Goal: Transaction & Acquisition: Book appointment/travel/reservation

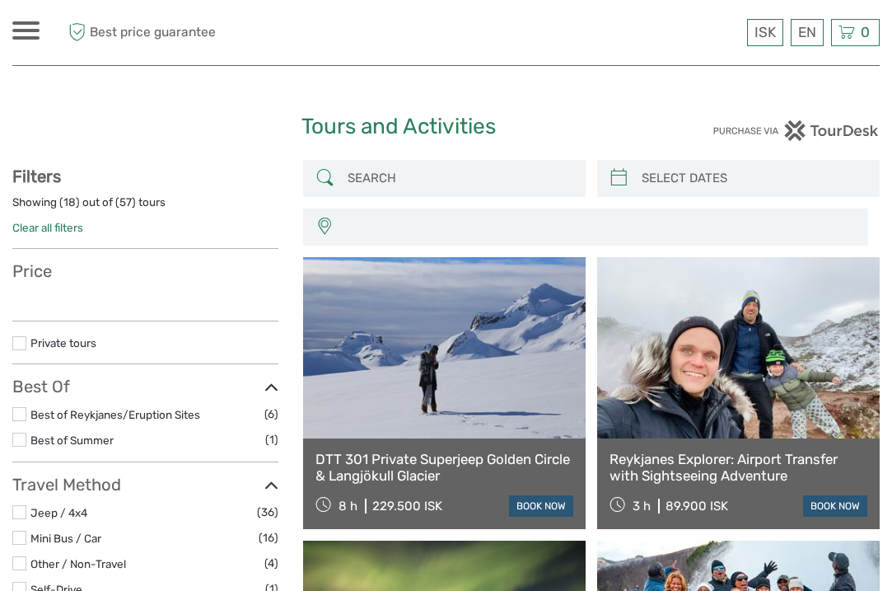
select select
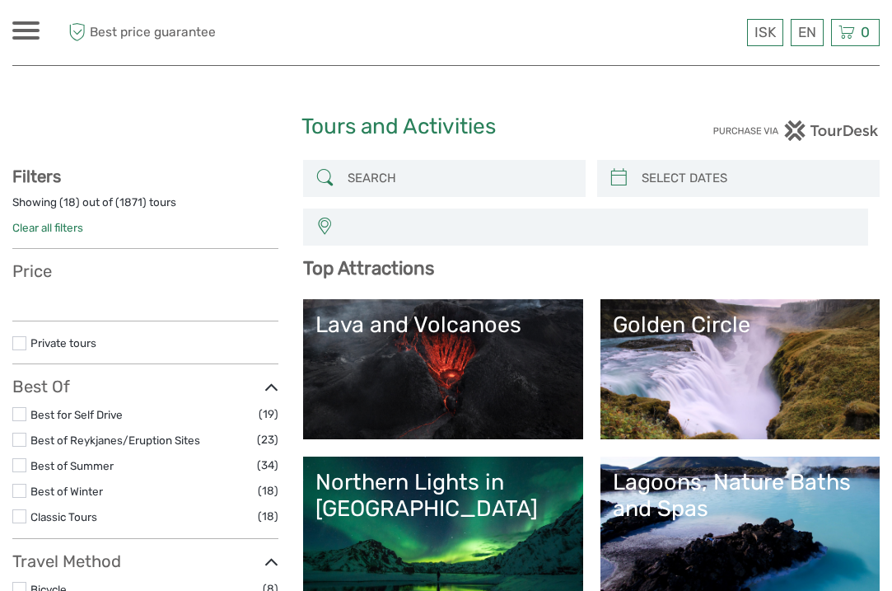
select select
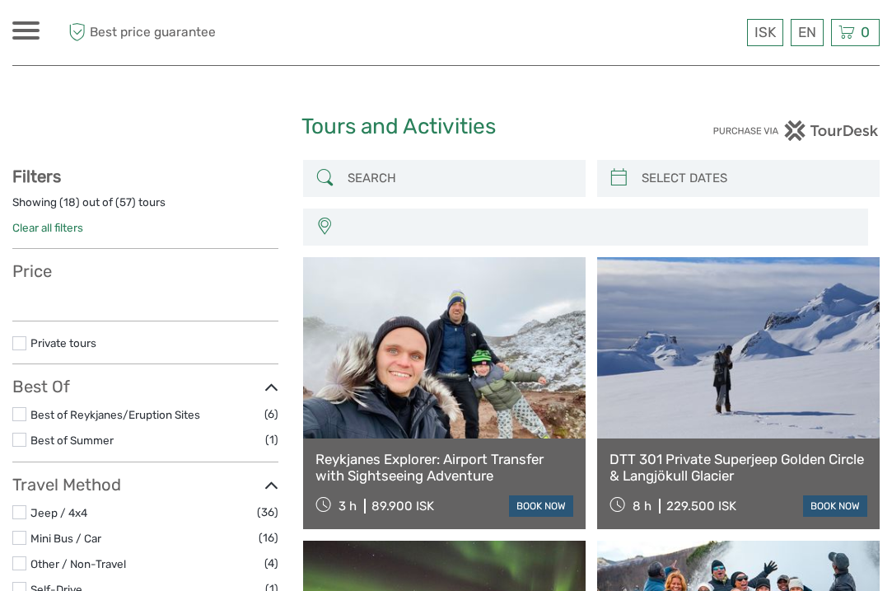
select select
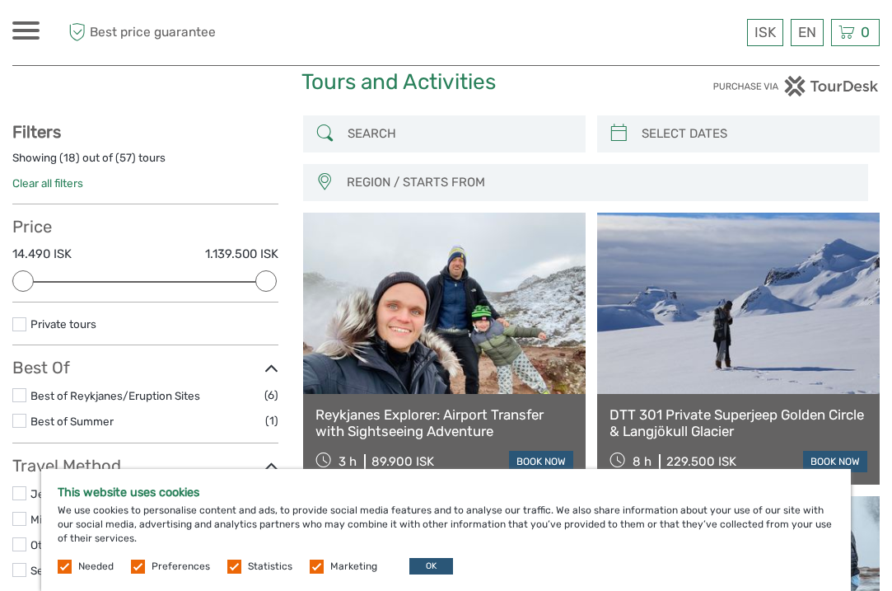
scroll to position [44, 0]
type input "[DATE]"
click at [647, 139] on input "search" at bounding box center [753, 134] width 236 height 29
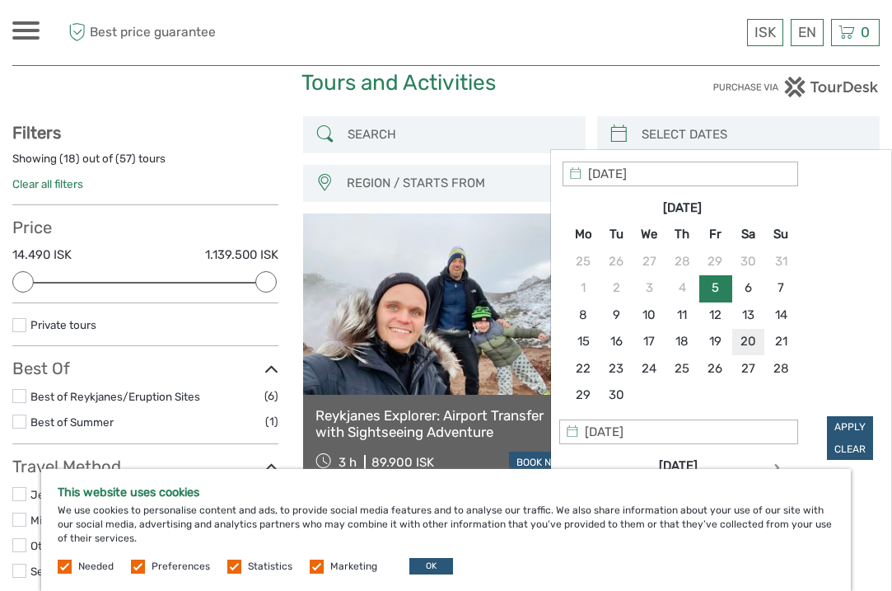
type input "[DATE]"
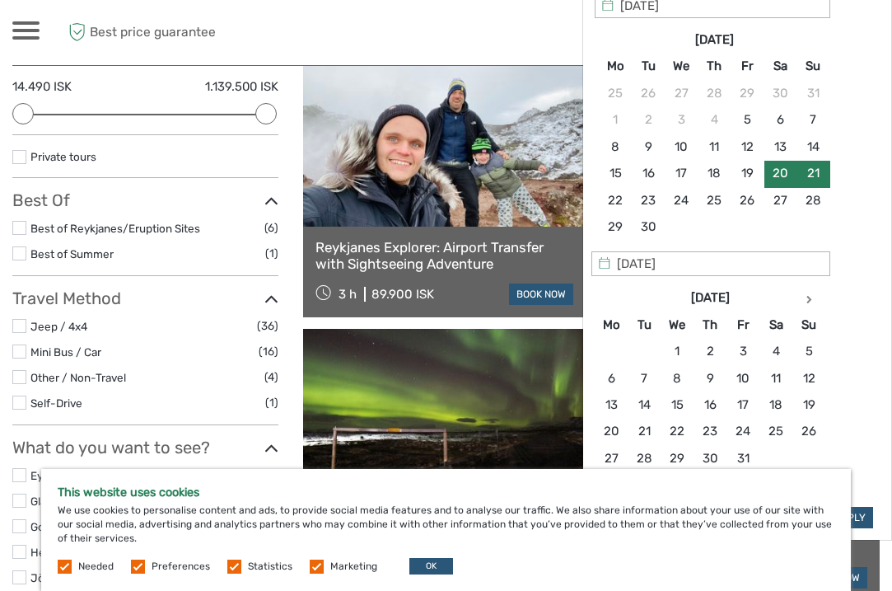
scroll to position [218, 0]
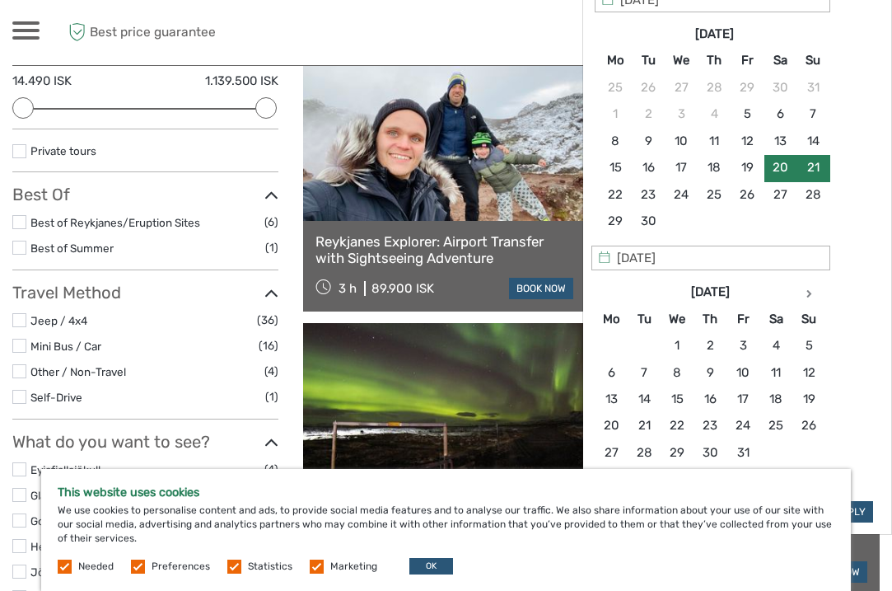
click at [434, 250] on link "Reykjanes Explorer: Airport Transfer with Sightseeing Adventure" at bounding box center [445, 250] width 258 height 34
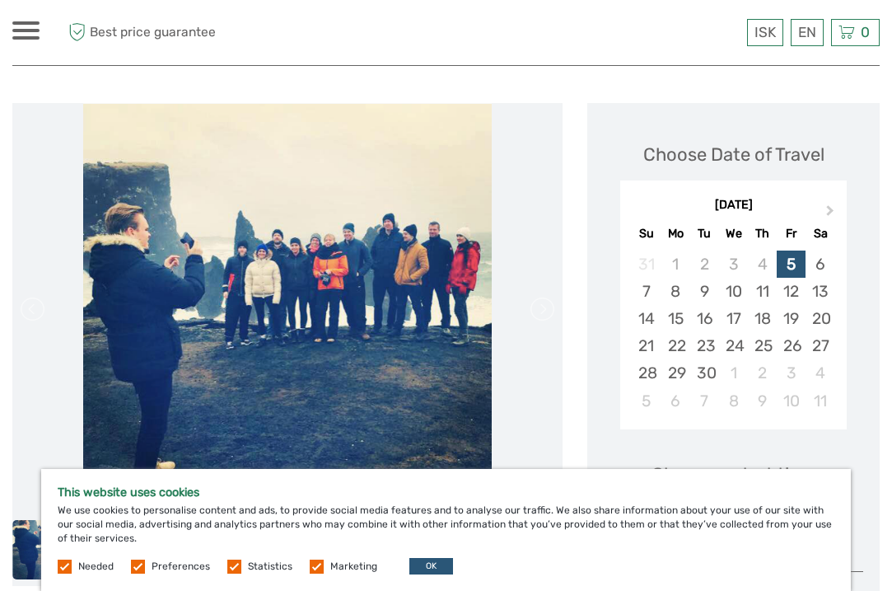
scroll to position [171, 0]
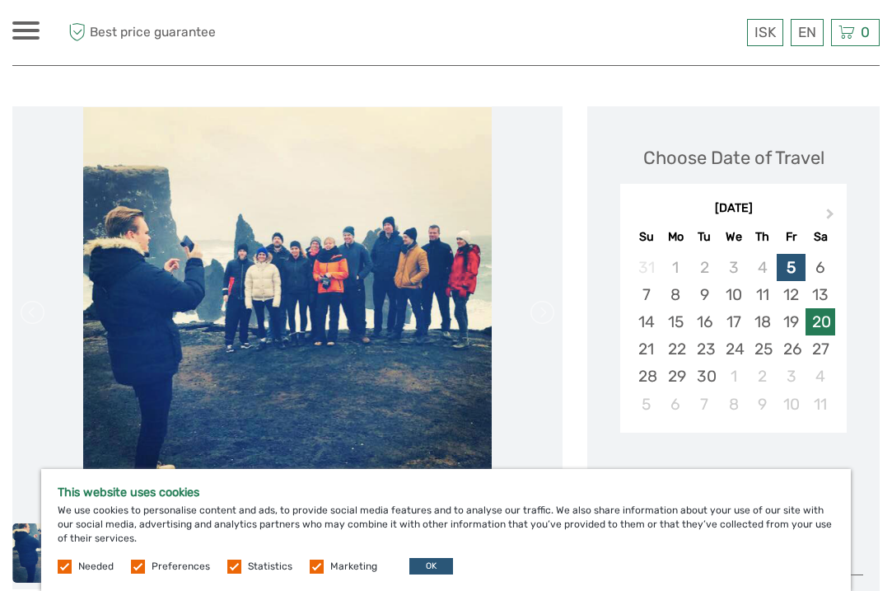
click at [828, 329] on div "20" at bounding box center [820, 321] width 29 height 27
click at [656, 349] on div "21" at bounding box center [646, 348] width 29 height 27
click at [823, 320] on div "20" at bounding box center [820, 321] width 29 height 27
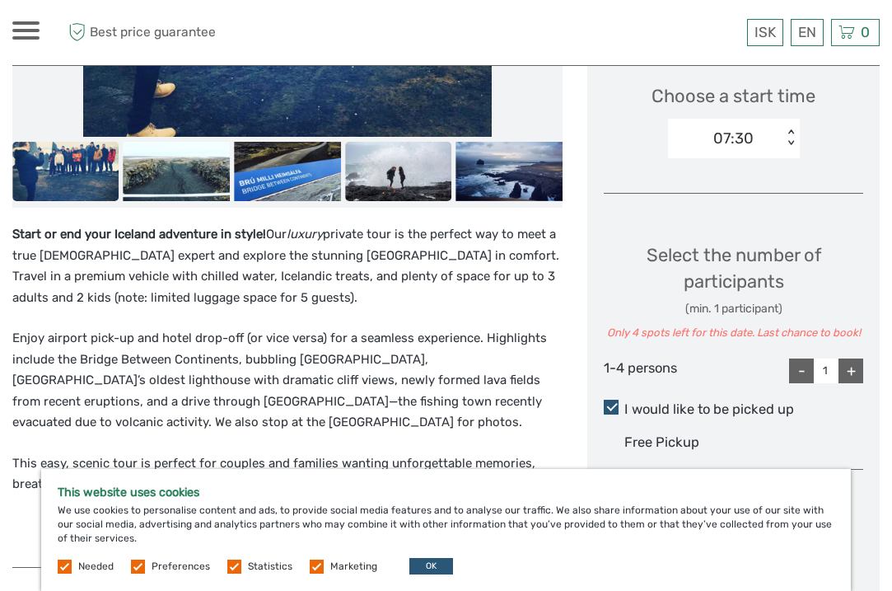
scroll to position [560, 0]
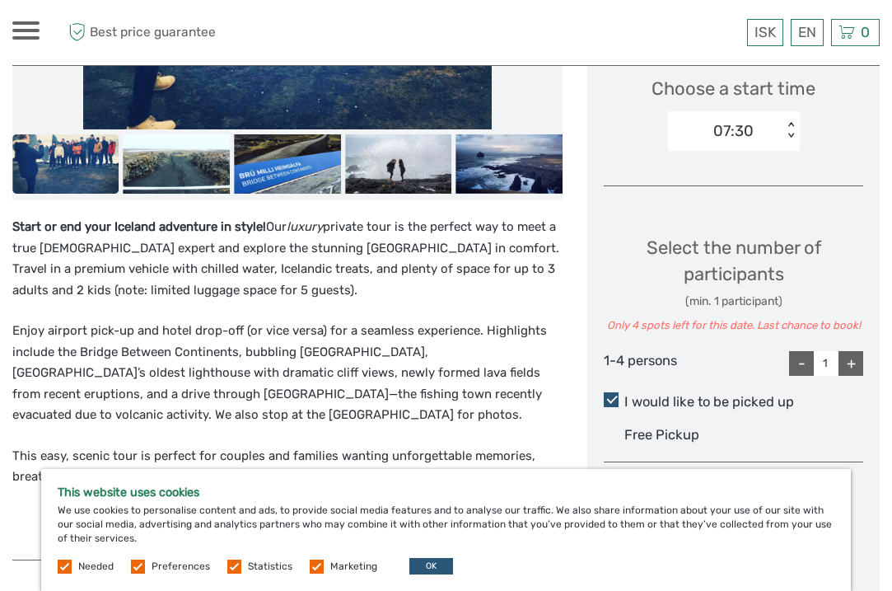
click at [792, 122] on div "< >" at bounding box center [791, 130] width 14 height 17
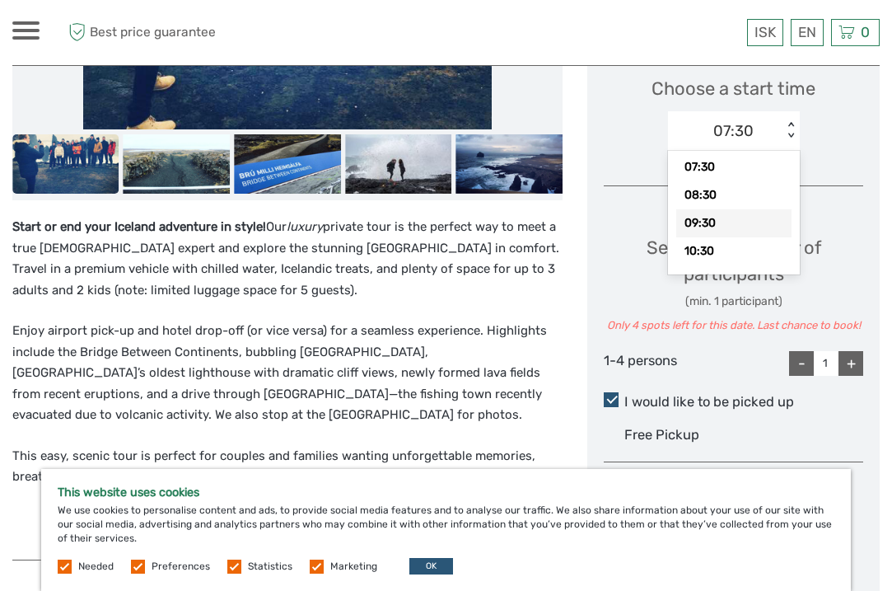
scroll to position [15, 0]
click at [753, 225] on div "09:30" at bounding box center [734, 222] width 115 height 28
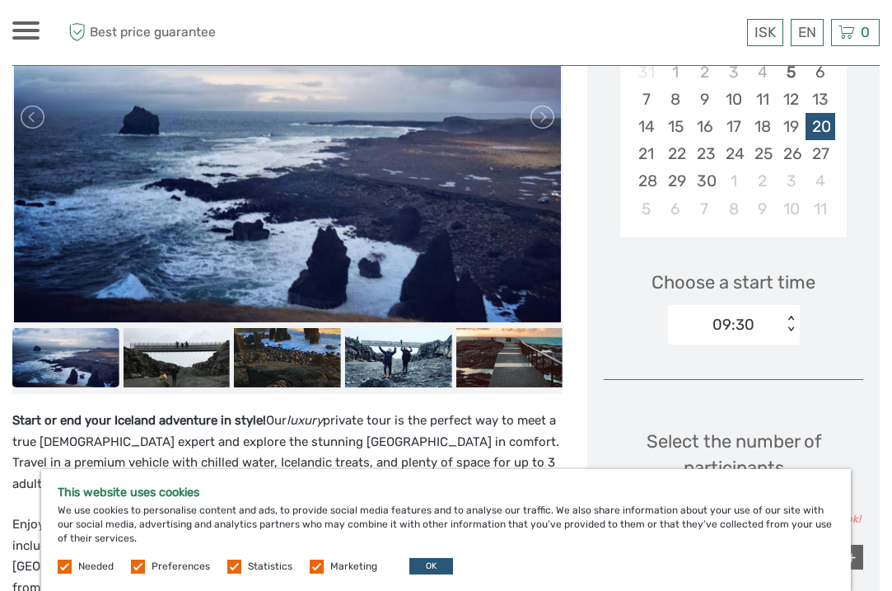
scroll to position [368, 0]
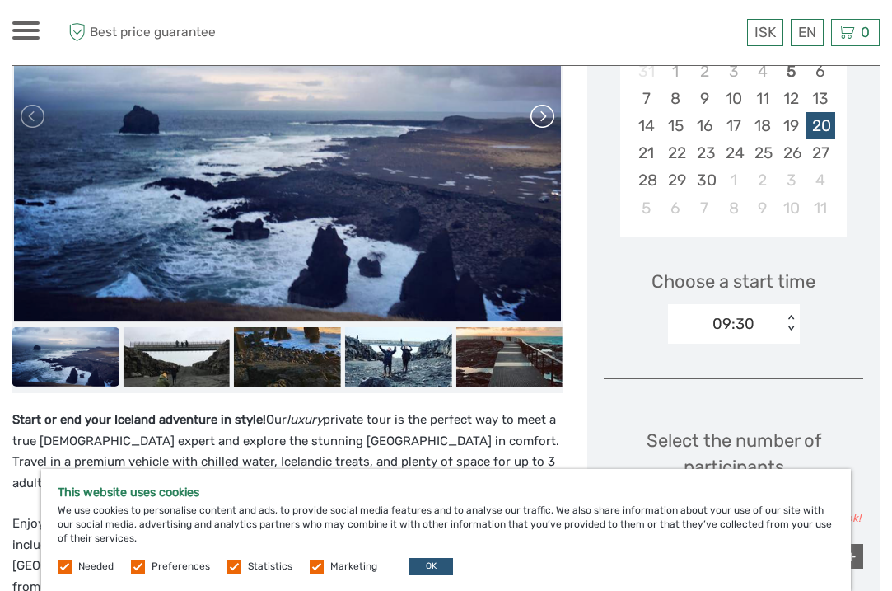
click at [540, 115] on link at bounding box center [541, 116] width 26 height 26
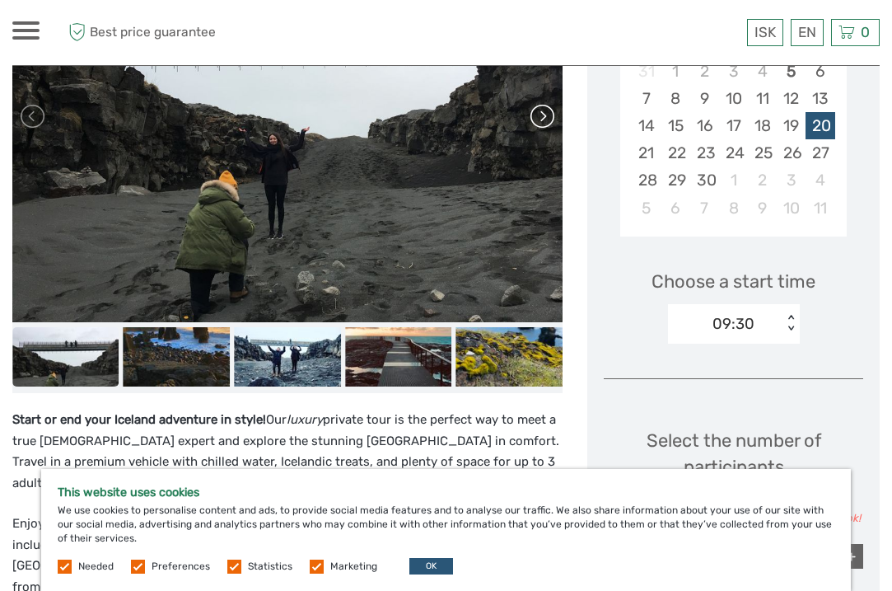
click at [540, 115] on link at bounding box center [541, 116] width 26 height 26
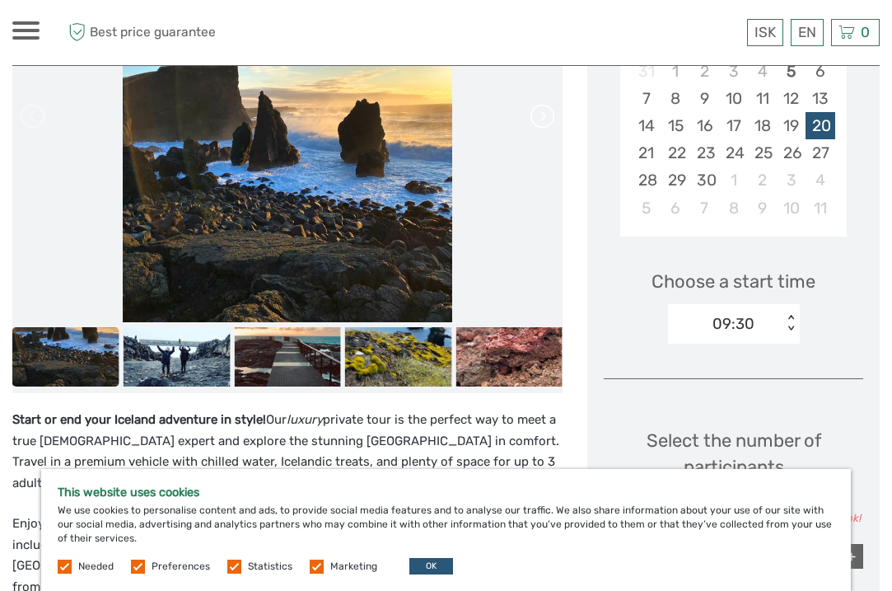
click at [540, 115] on link at bounding box center [541, 116] width 26 height 26
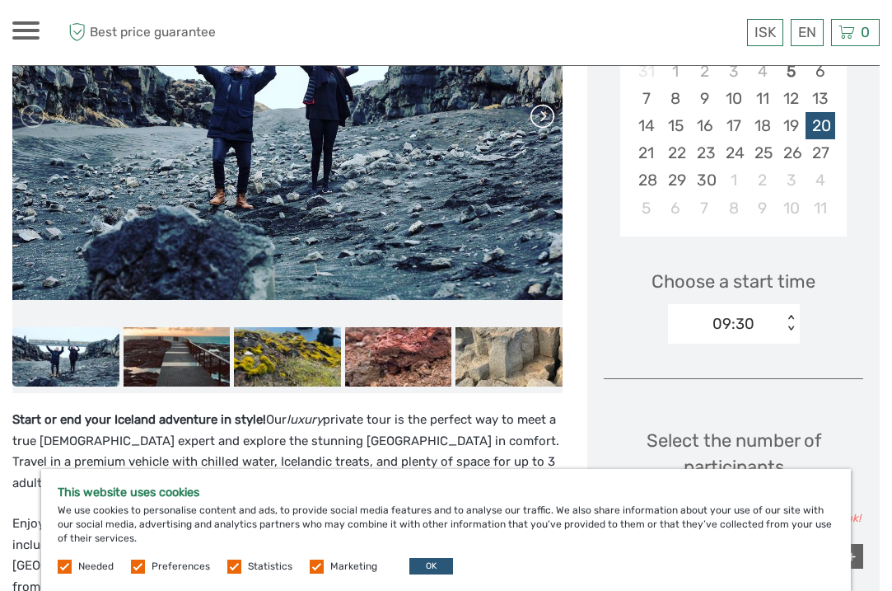
click at [540, 115] on link at bounding box center [541, 116] width 26 height 26
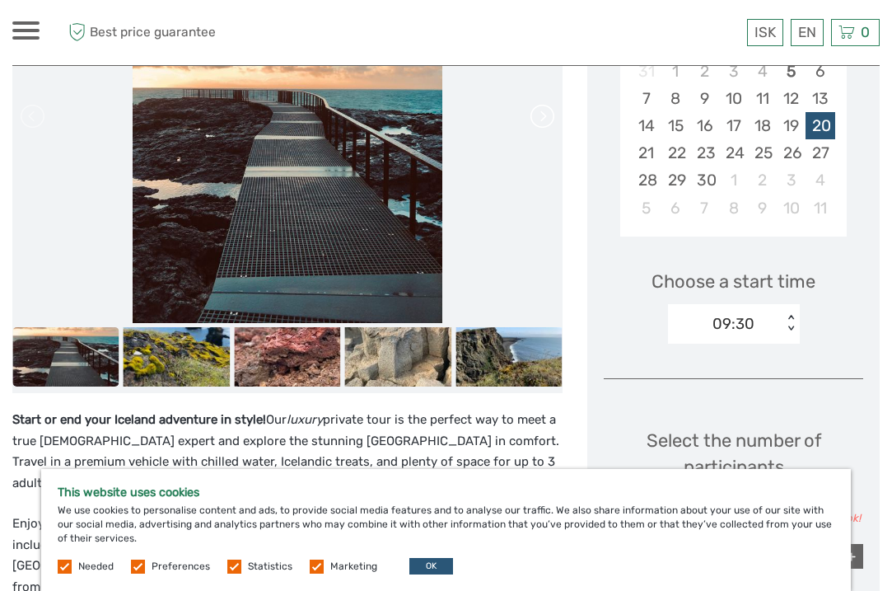
click at [540, 115] on link at bounding box center [541, 116] width 26 height 26
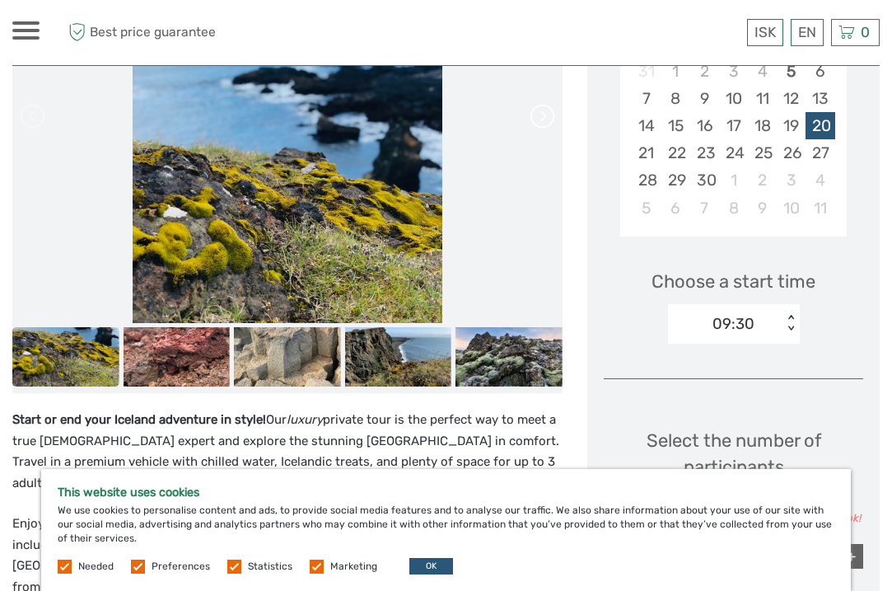
click at [540, 115] on link at bounding box center [541, 116] width 26 height 26
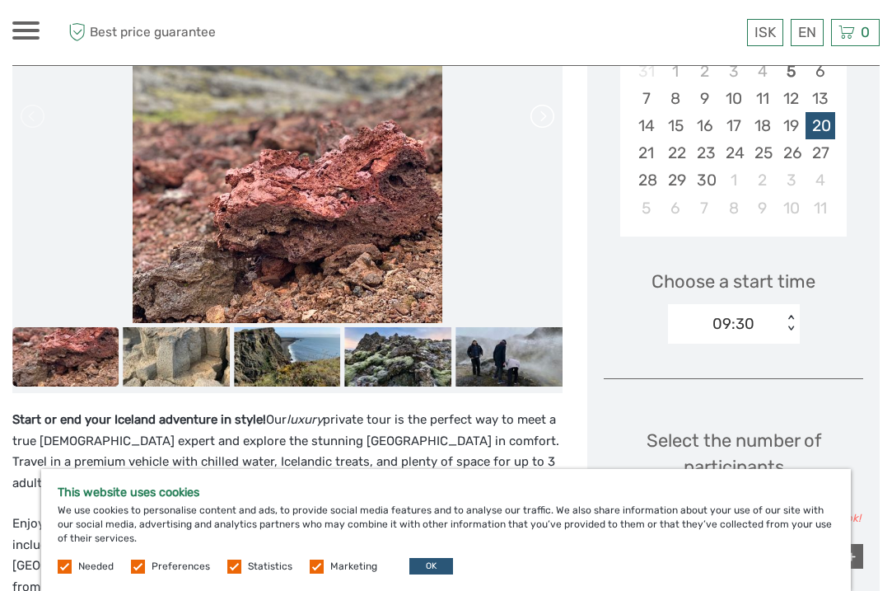
click at [541, 115] on link at bounding box center [541, 116] width 26 height 26
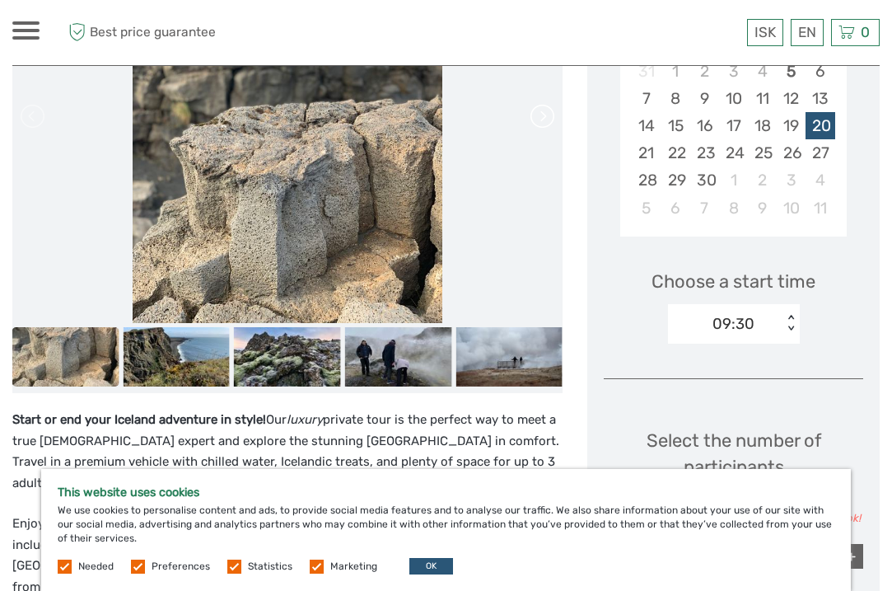
click at [541, 115] on link at bounding box center [541, 116] width 26 height 26
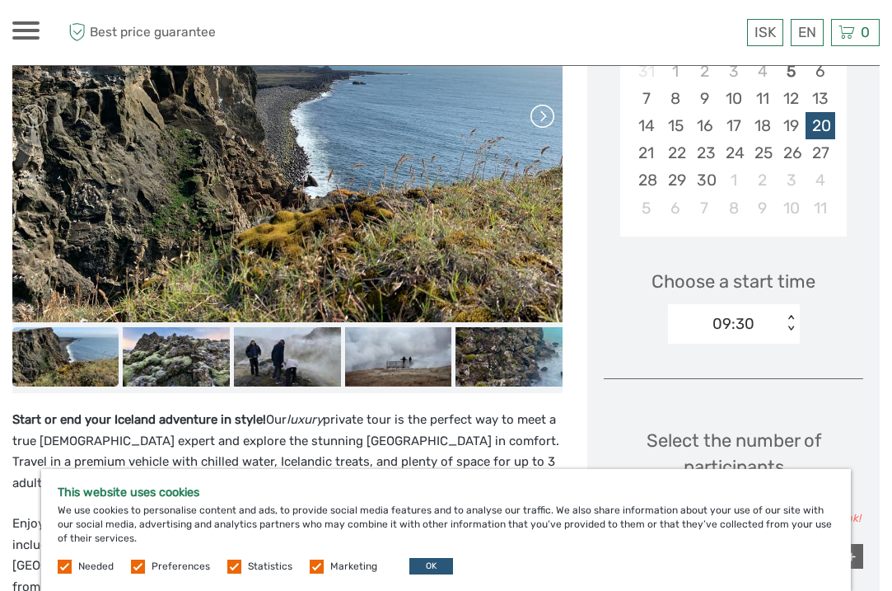
click at [541, 115] on link at bounding box center [541, 116] width 26 height 26
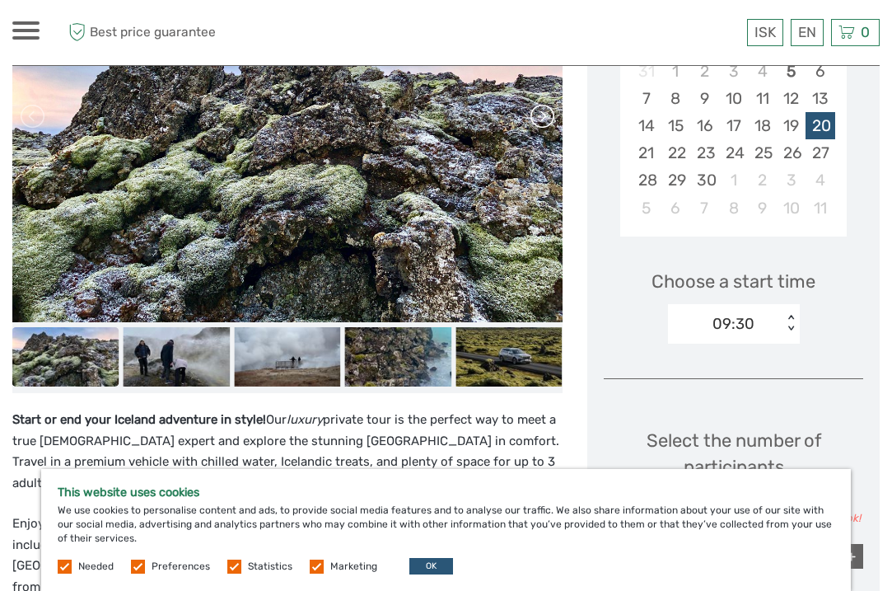
click at [541, 115] on link at bounding box center [541, 116] width 26 height 26
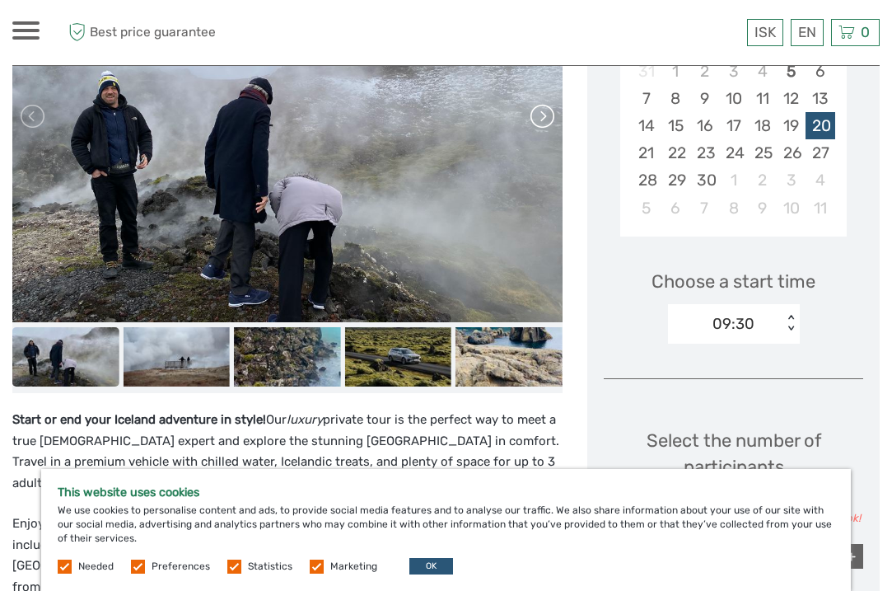
click at [541, 115] on link at bounding box center [541, 116] width 26 height 26
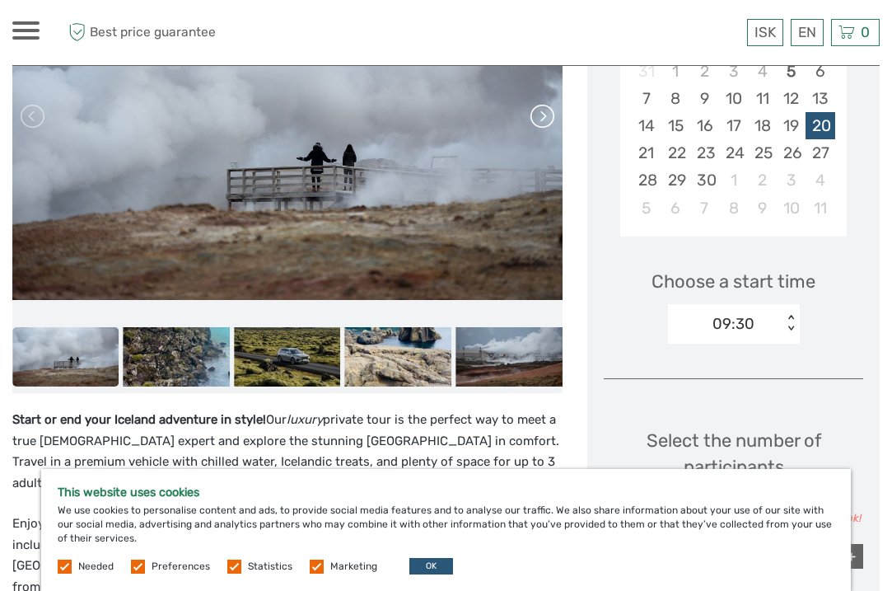
click at [541, 115] on link at bounding box center [541, 116] width 26 height 26
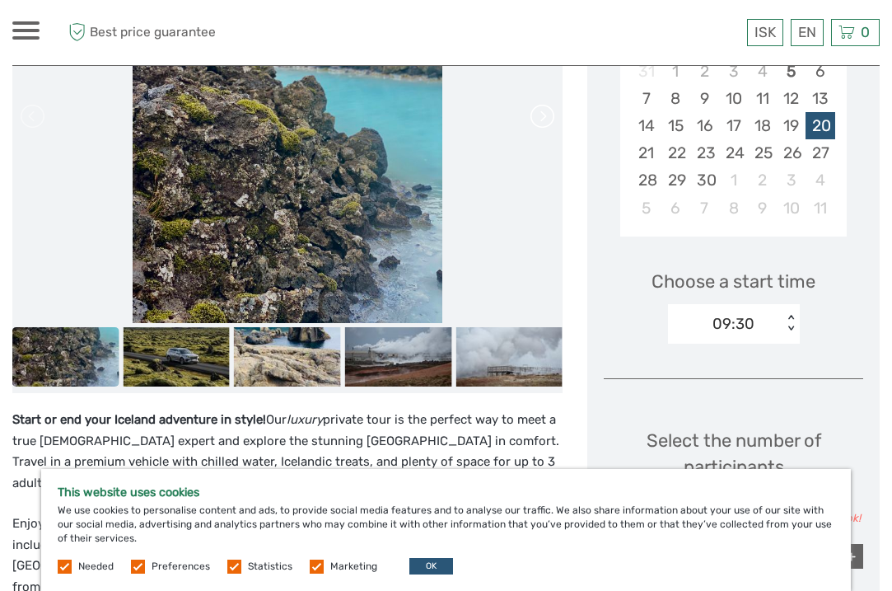
click at [541, 115] on link at bounding box center [541, 116] width 26 height 26
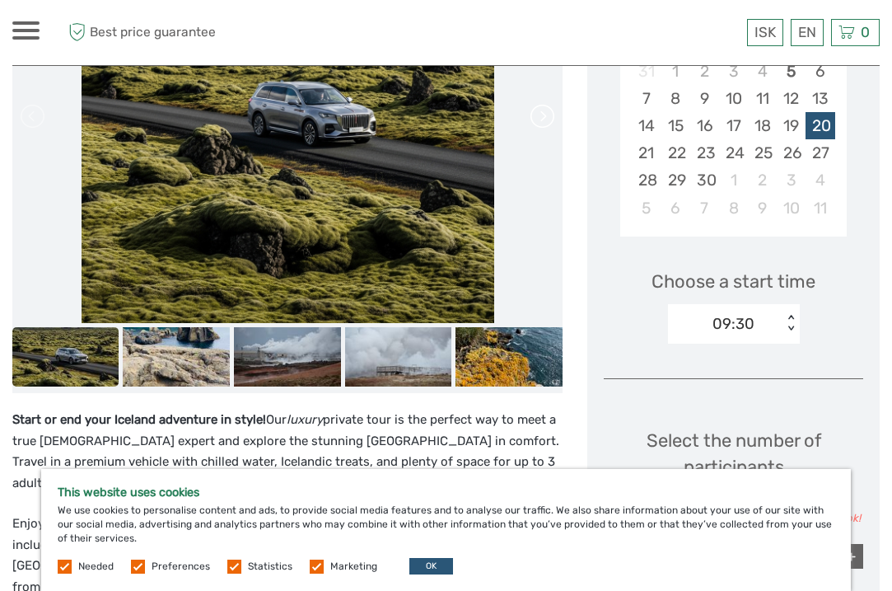
click at [541, 115] on link at bounding box center [541, 116] width 26 height 26
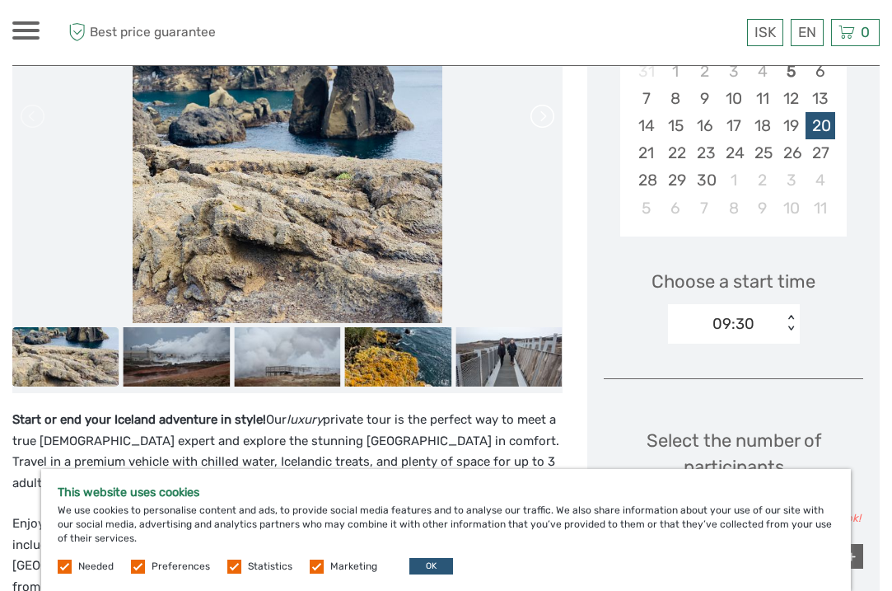
click at [541, 115] on link at bounding box center [541, 116] width 26 height 26
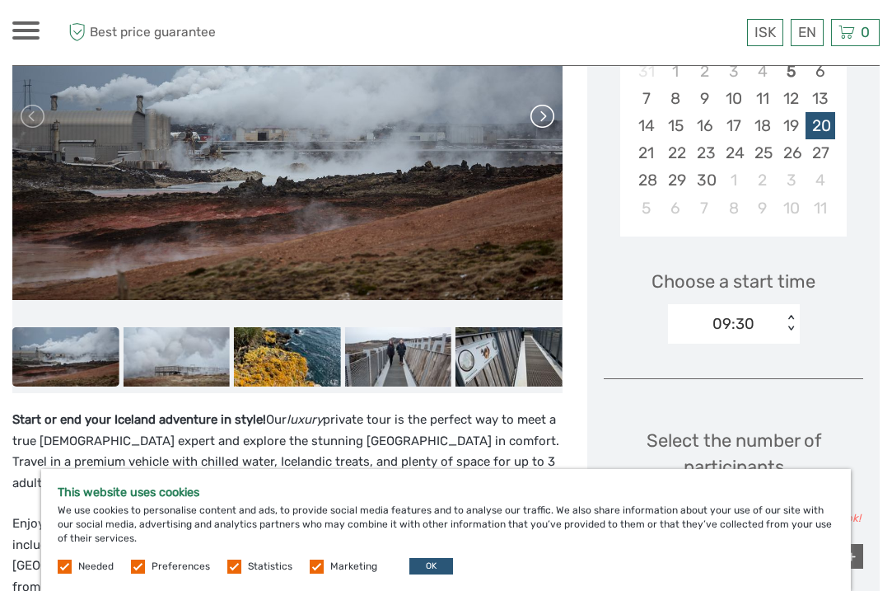
click at [541, 115] on link at bounding box center [541, 116] width 26 height 26
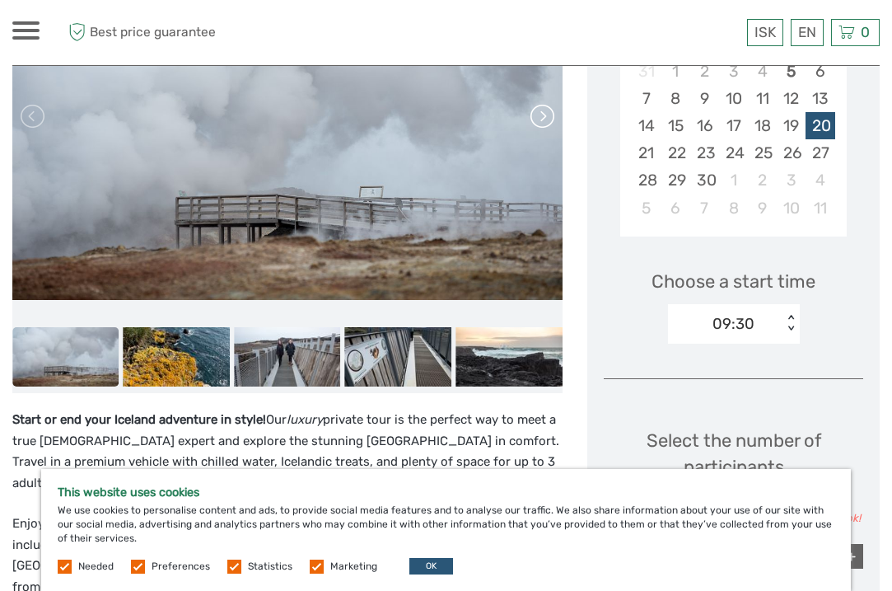
click at [541, 115] on link at bounding box center [541, 116] width 26 height 26
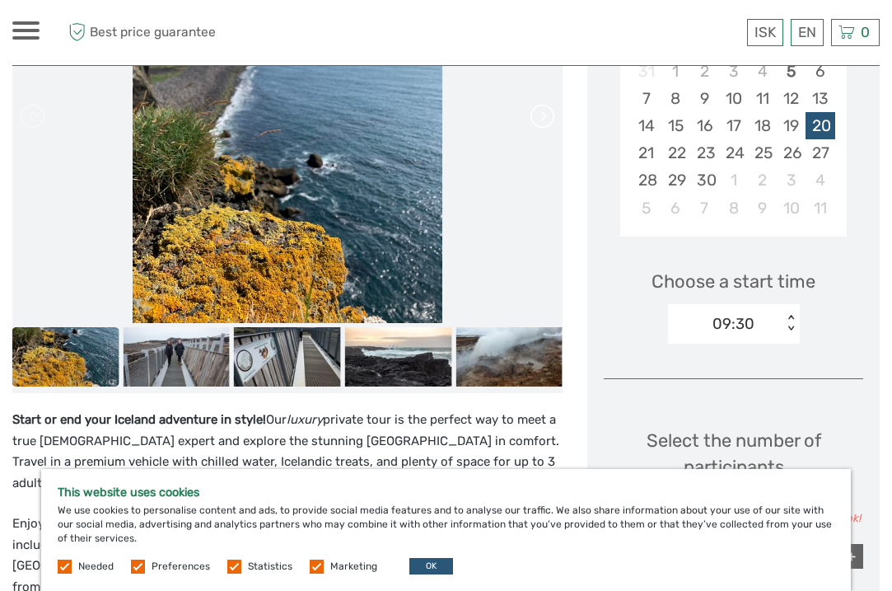
click at [541, 115] on link at bounding box center [541, 116] width 26 height 26
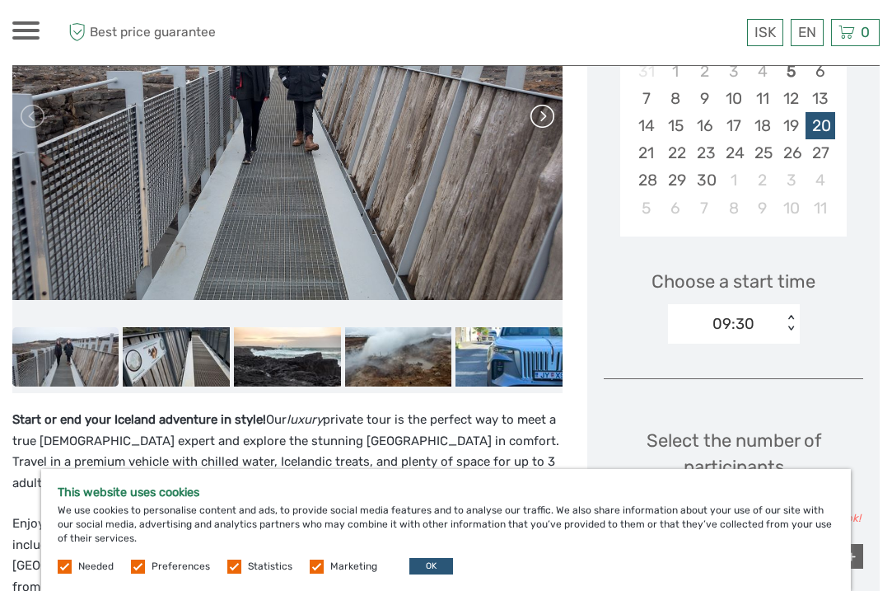
click at [541, 115] on link at bounding box center [541, 116] width 26 height 26
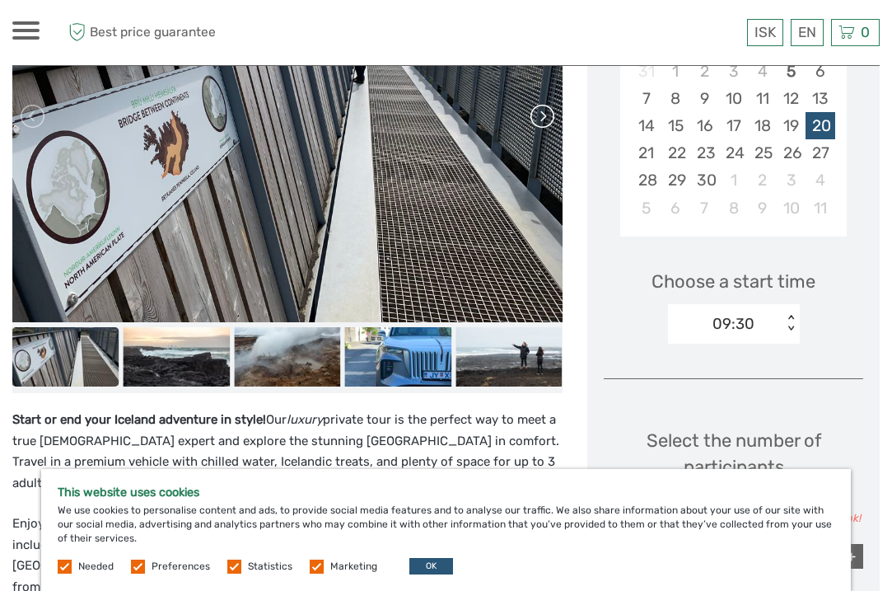
click at [541, 115] on link at bounding box center [541, 116] width 26 height 26
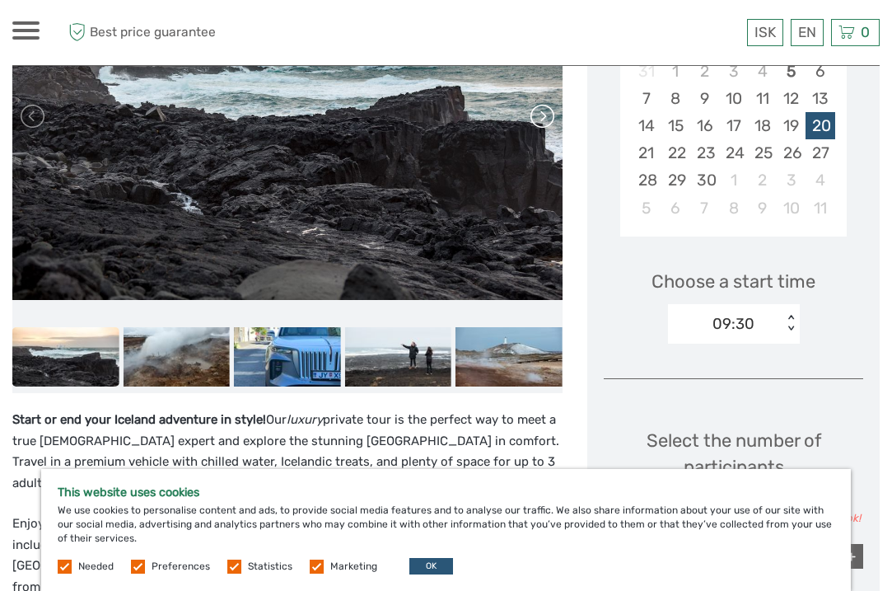
click at [541, 115] on link at bounding box center [541, 116] width 26 height 26
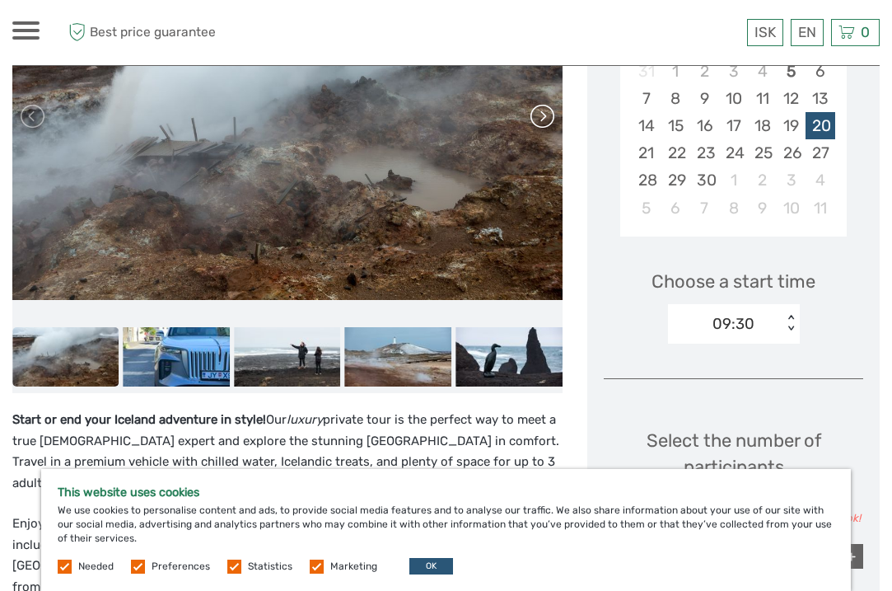
click at [541, 115] on link at bounding box center [541, 116] width 26 height 26
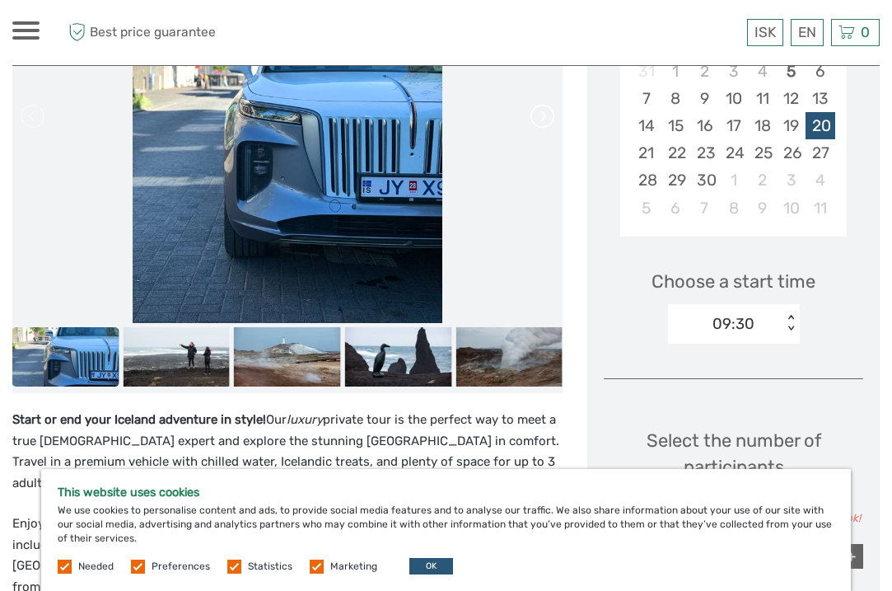
click at [541, 115] on link at bounding box center [541, 116] width 26 height 26
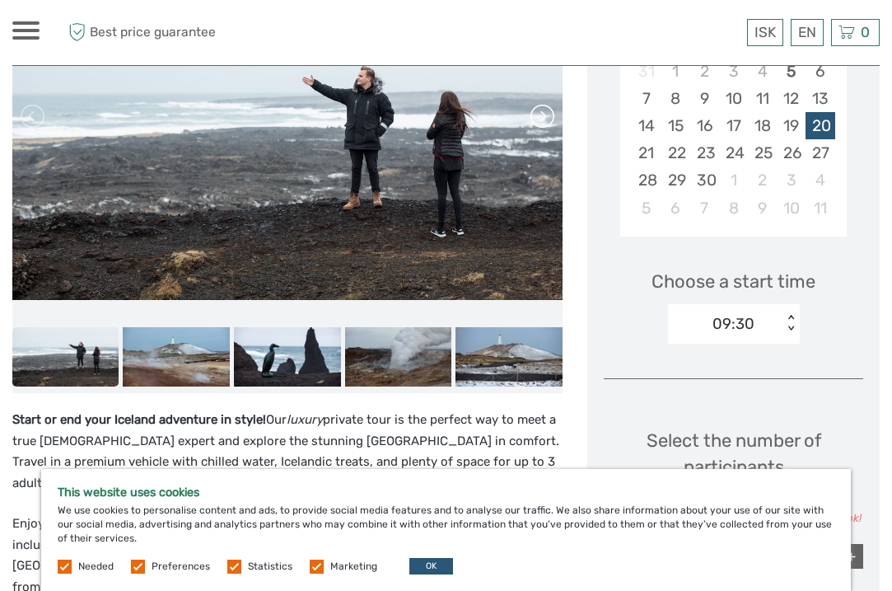
click at [541, 115] on link at bounding box center [541, 116] width 26 height 26
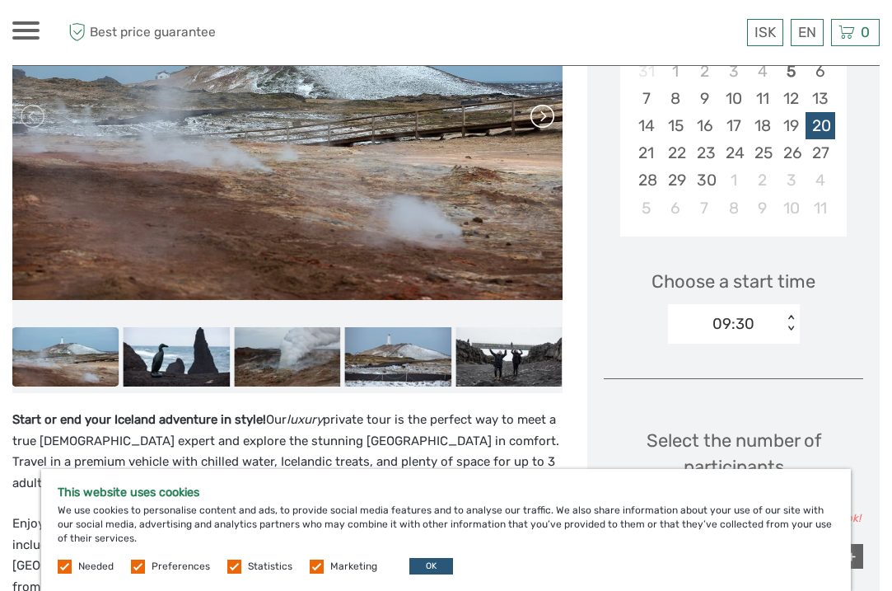
click at [541, 115] on link at bounding box center [541, 116] width 26 height 26
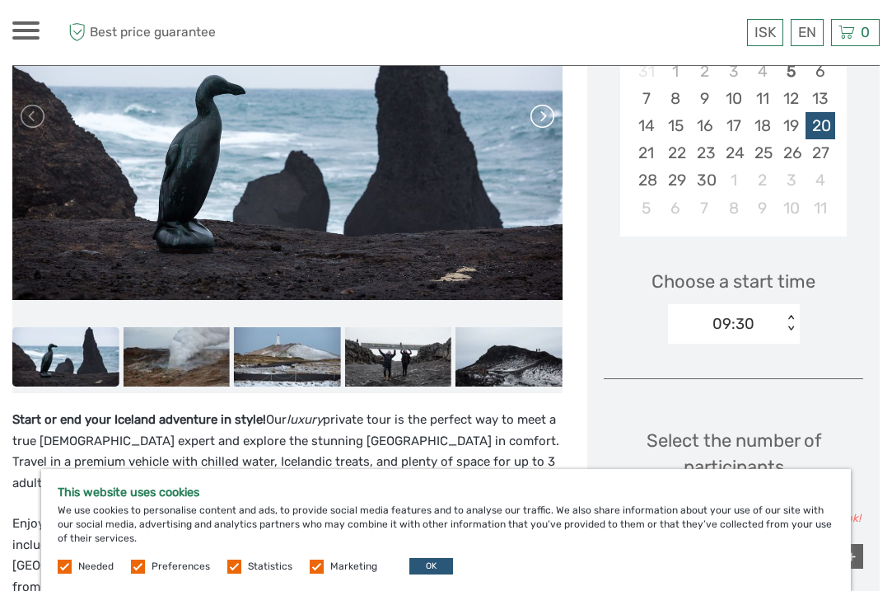
click at [541, 115] on link at bounding box center [541, 116] width 26 height 26
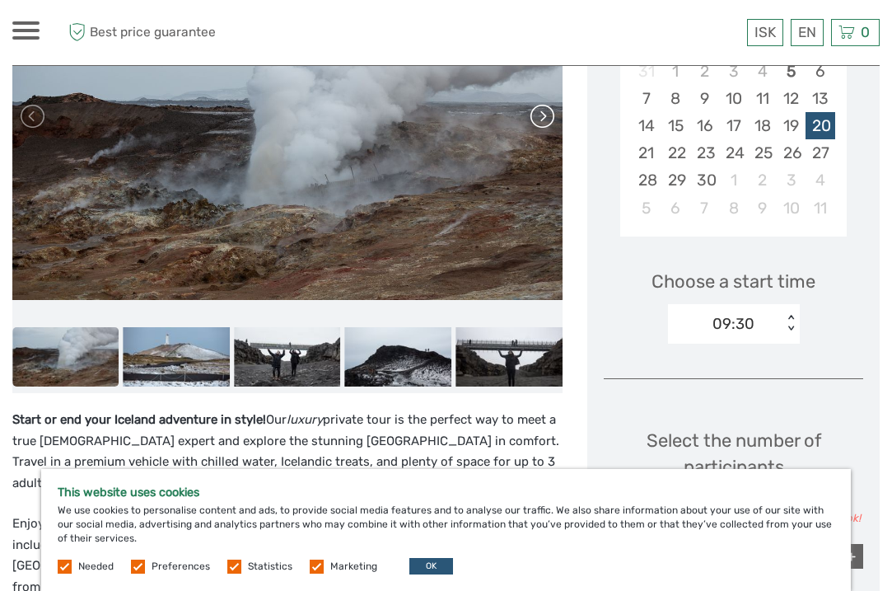
click at [541, 115] on link at bounding box center [541, 116] width 26 height 26
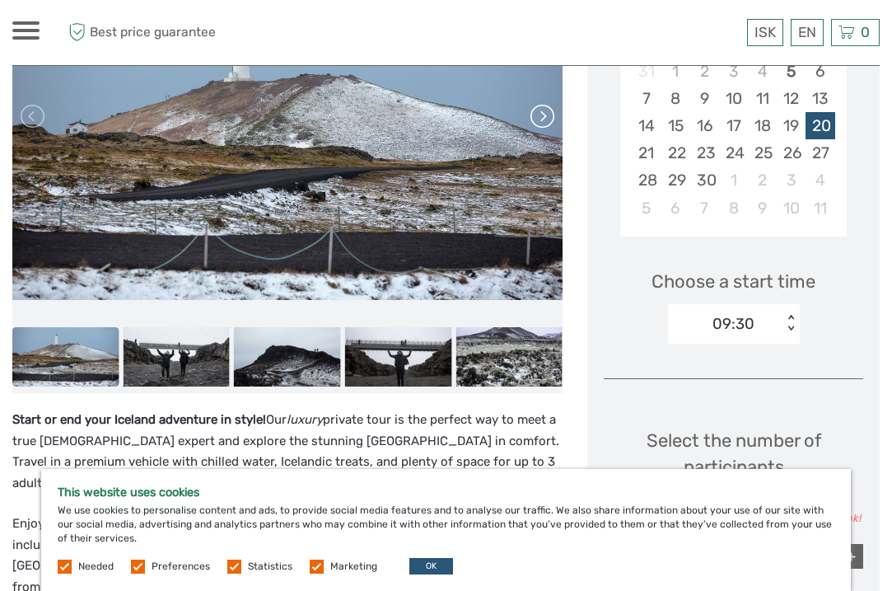
click at [541, 115] on link at bounding box center [541, 116] width 26 height 26
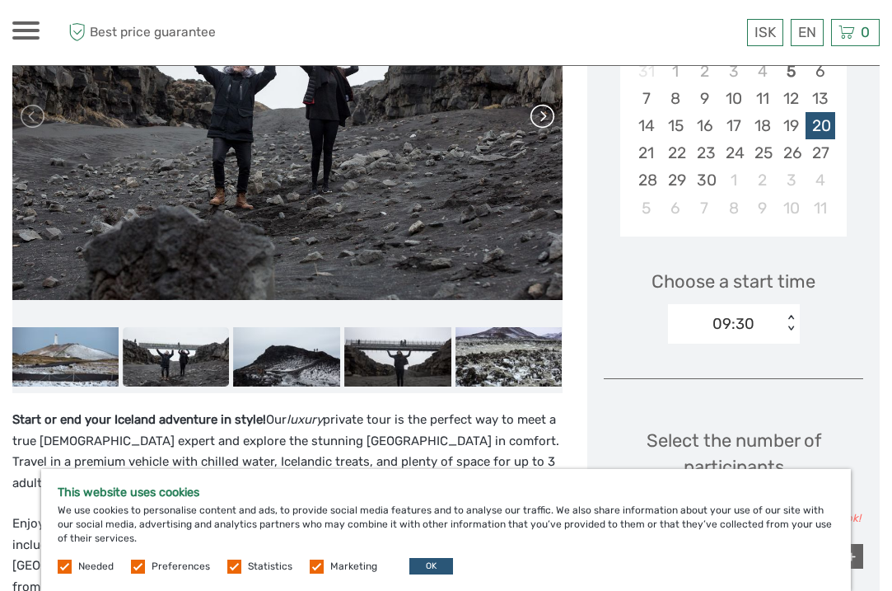
click at [541, 115] on link at bounding box center [541, 116] width 26 height 26
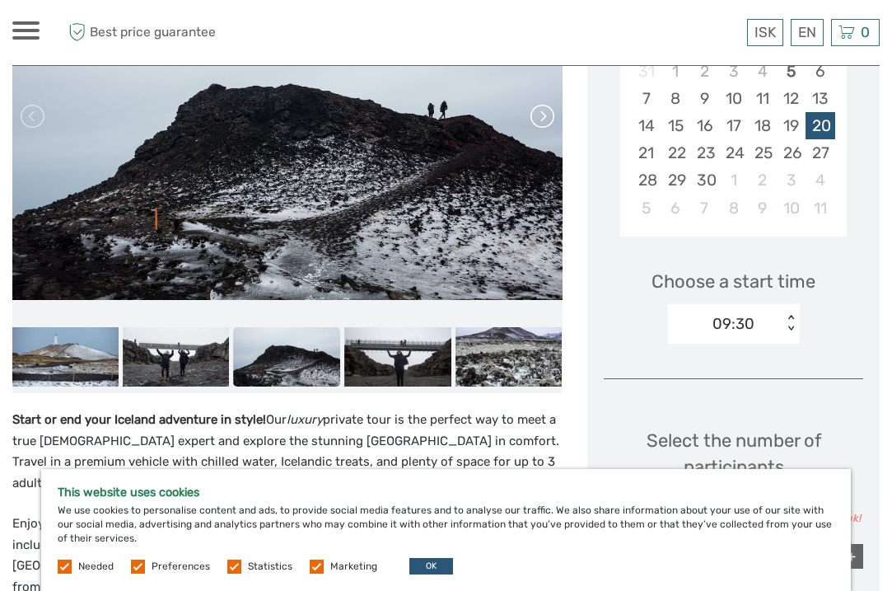
click at [541, 115] on link at bounding box center [541, 116] width 26 height 26
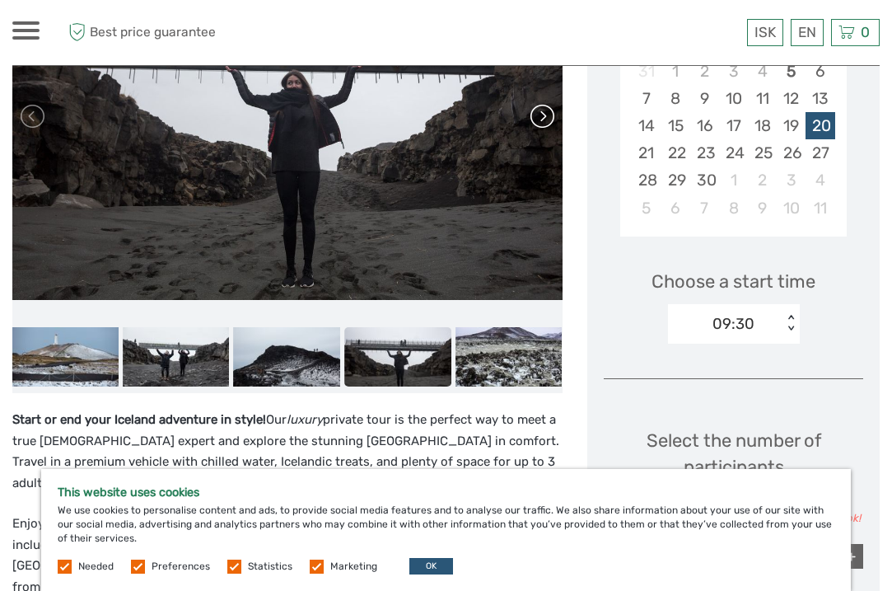
click at [537, 115] on link at bounding box center [541, 116] width 26 height 26
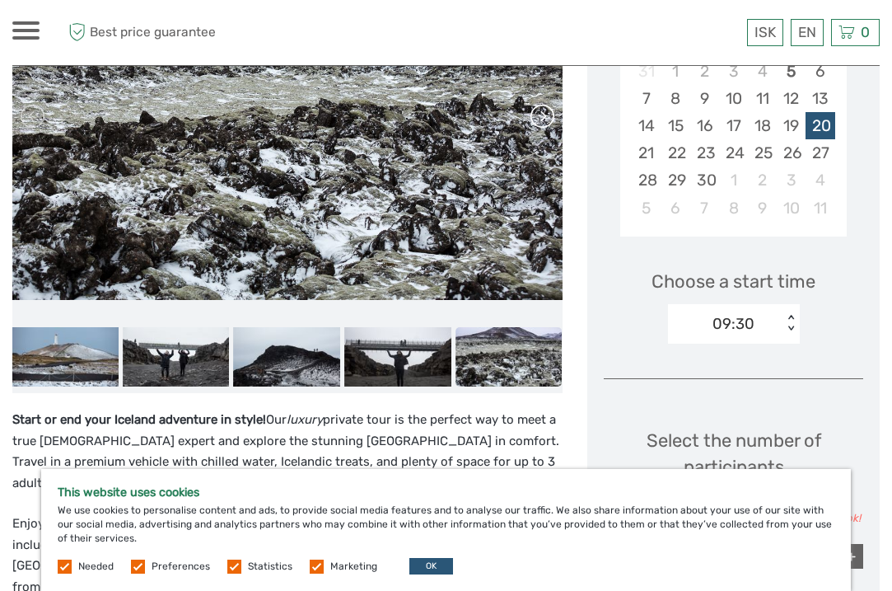
click at [537, 115] on link at bounding box center [541, 116] width 26 height 26
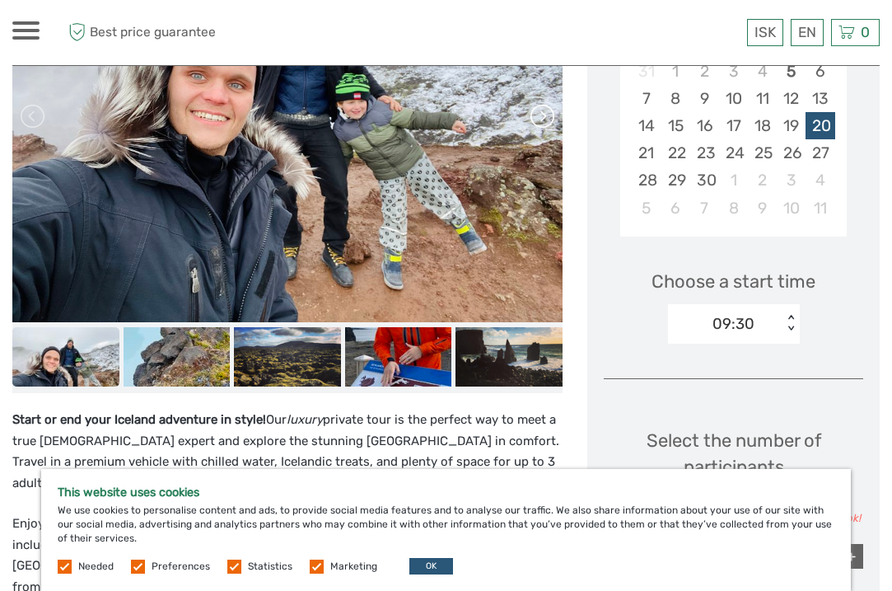
click at [537, 115] on link at bounding box center [541, 116] width 26 height 26
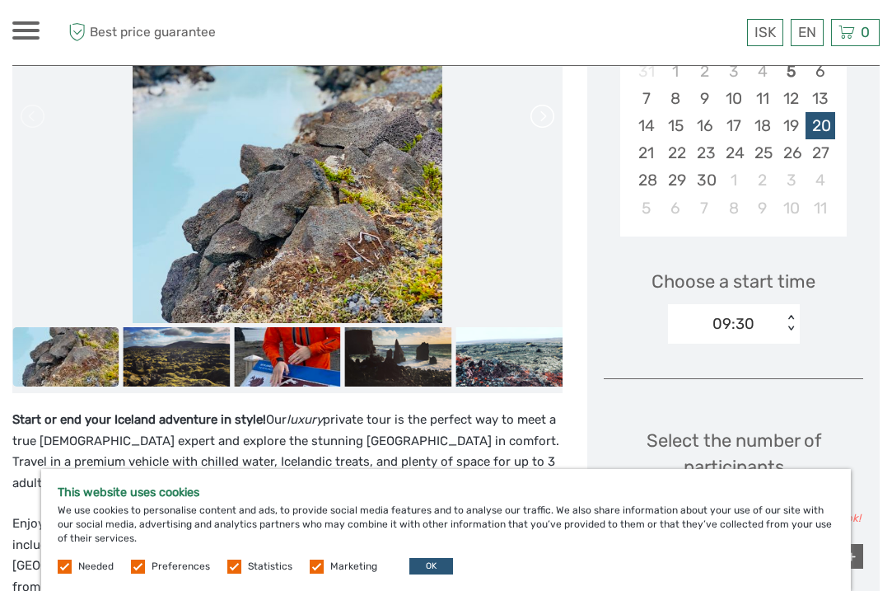
click at [537, 115] on link at bounding box center [541, 116] width 26 height 26
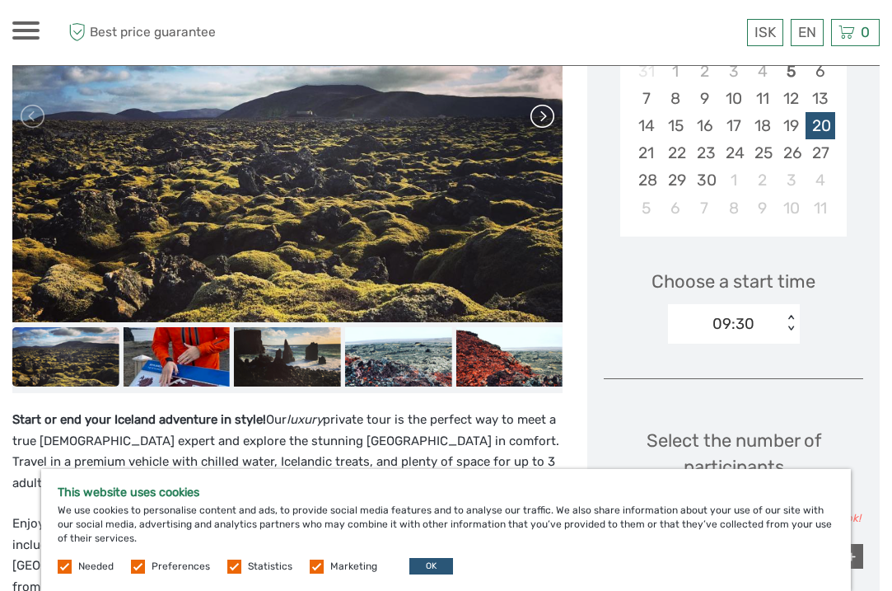
click at [537, 115] on link at bounding box center [541, 116] width 26 height 26
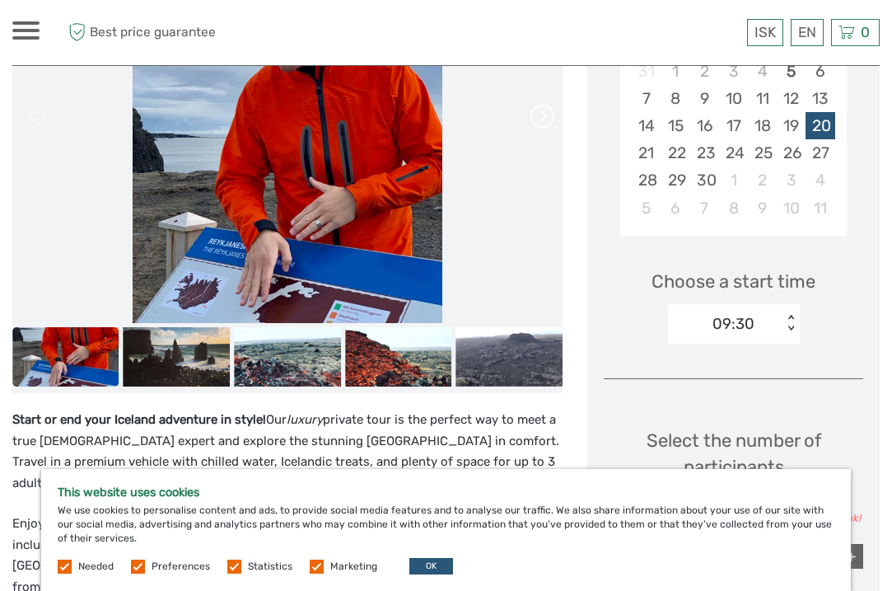
click at [537, 115] on link at bounding box center [541, 116] width 26 height 26
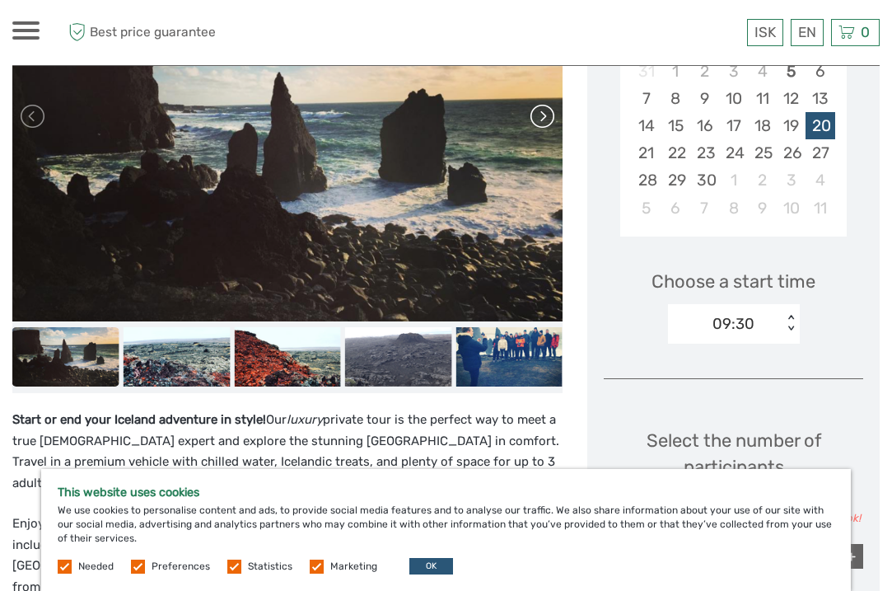
click at [537, 115] on link at bounding box center [541, 116] width 26 height 26
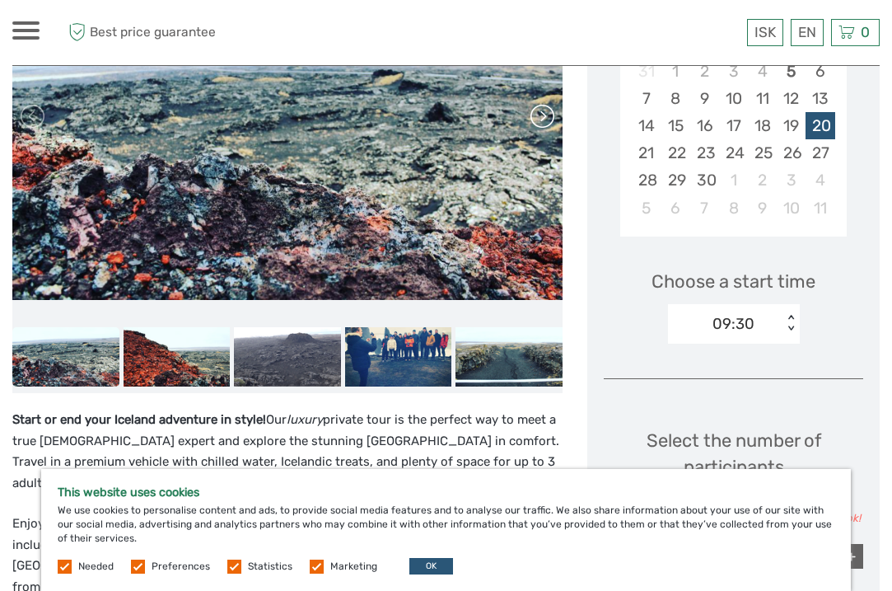
click at [537, 115] on link at bounding box center [541, 116] width 26 height 26
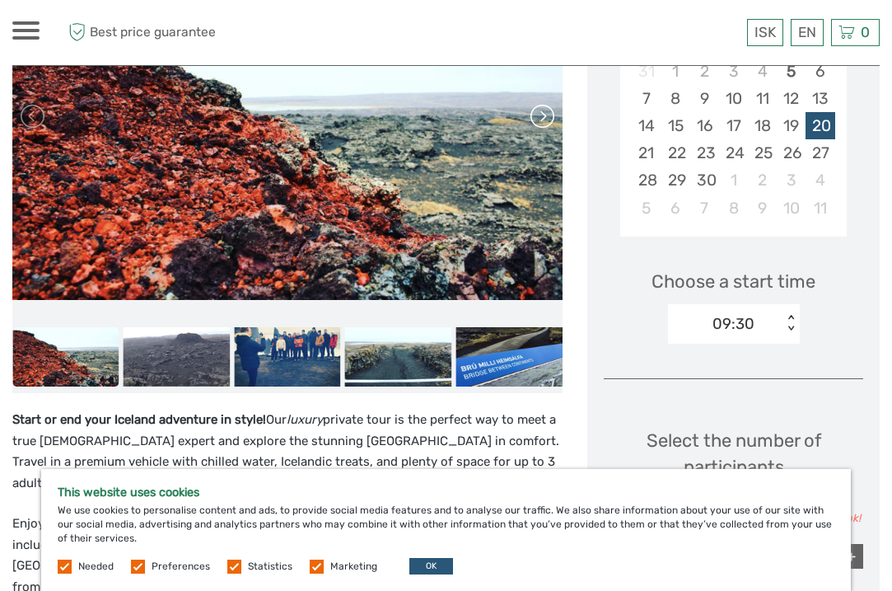
click at [537, 115] on link at bounding box center [541, 116] width 26 height 26
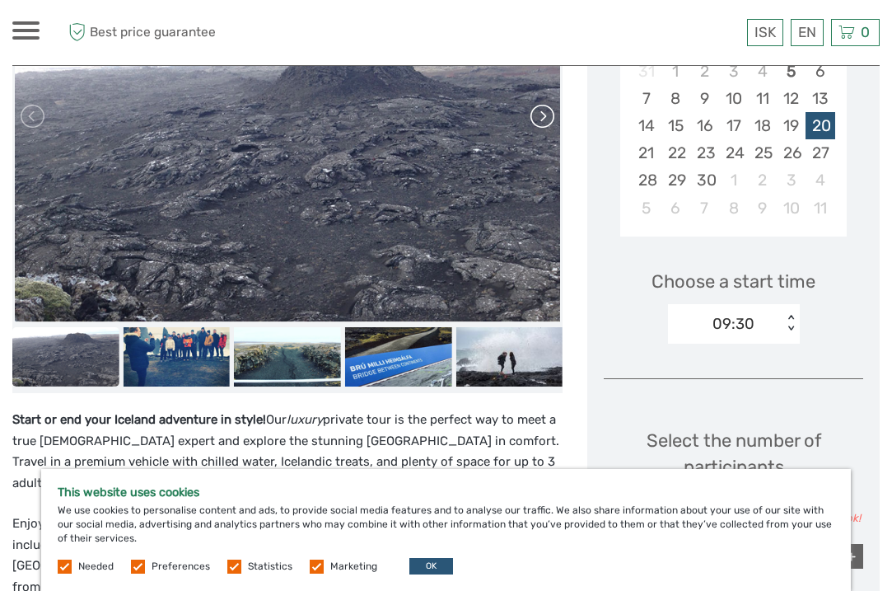
click at [537, 115] on link at bounding box center [541, 116] width 26 height 26
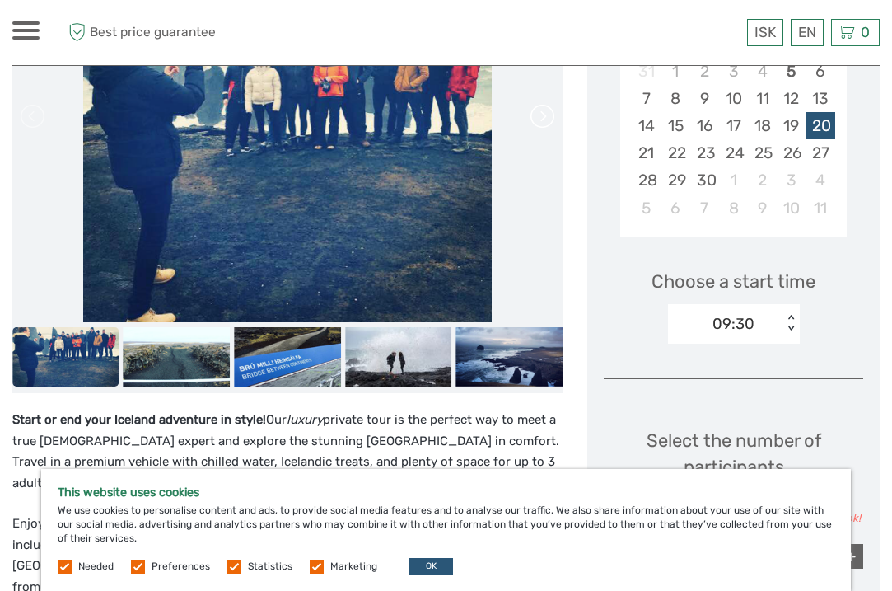
click at [537, 115] on link at bounding box center [541, 116] width 26 height 26
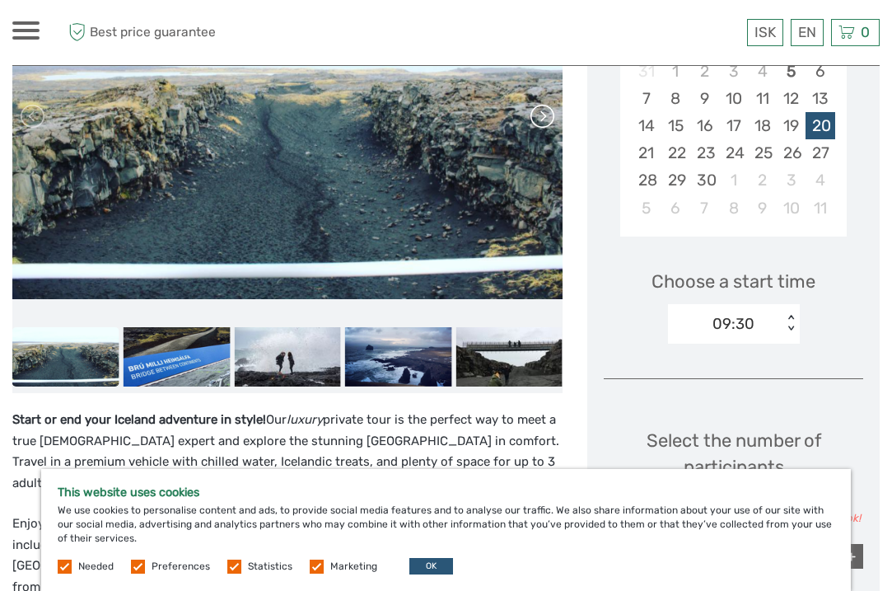
click at [537, 115] on link at bounding box center [541, 116] width 26 height 26
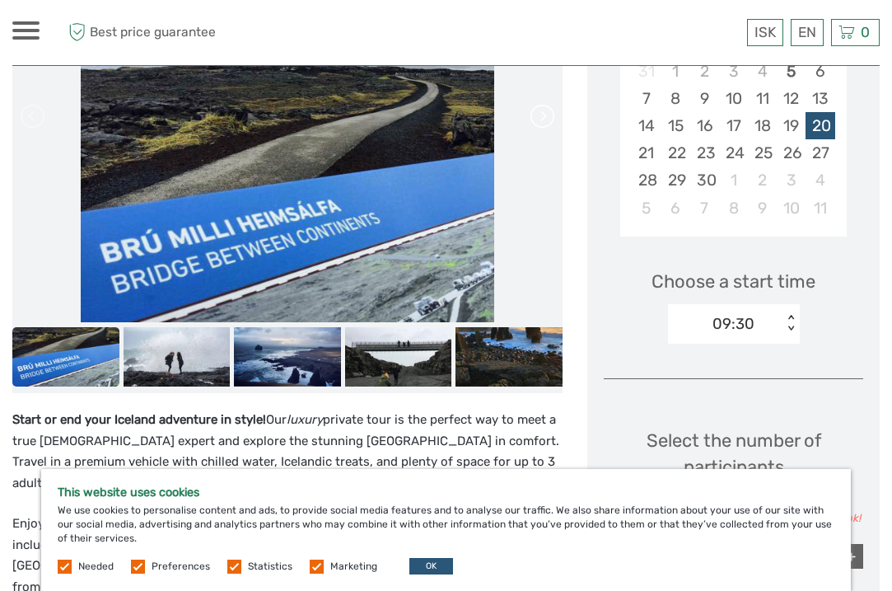
click at [537, 115] on link at bounding box center [541, 116] width 26 height 26
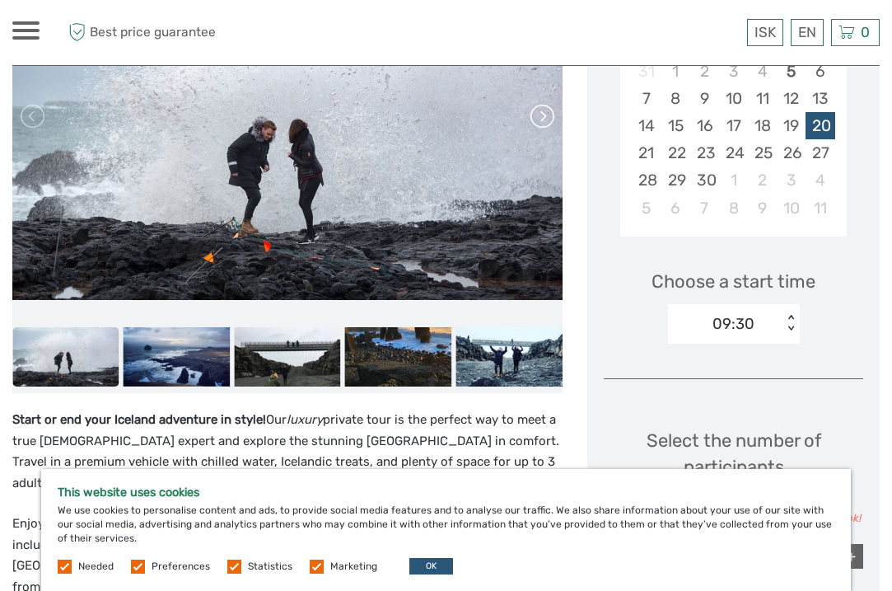
click at [537, 115] on link at bounding box center [541, 116] width 26 height 26
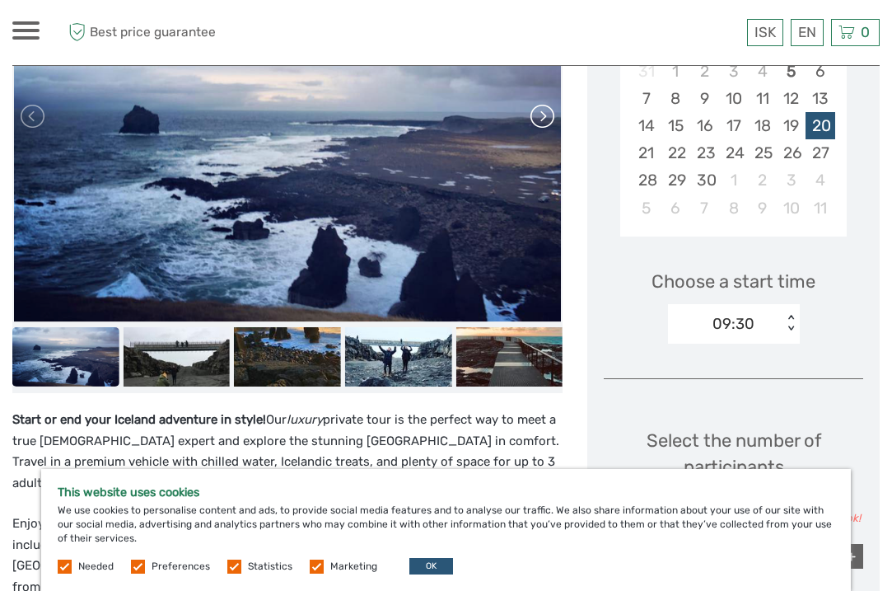
click at [537, 115] on link at bounding box center [541, 116] width 26 height 26
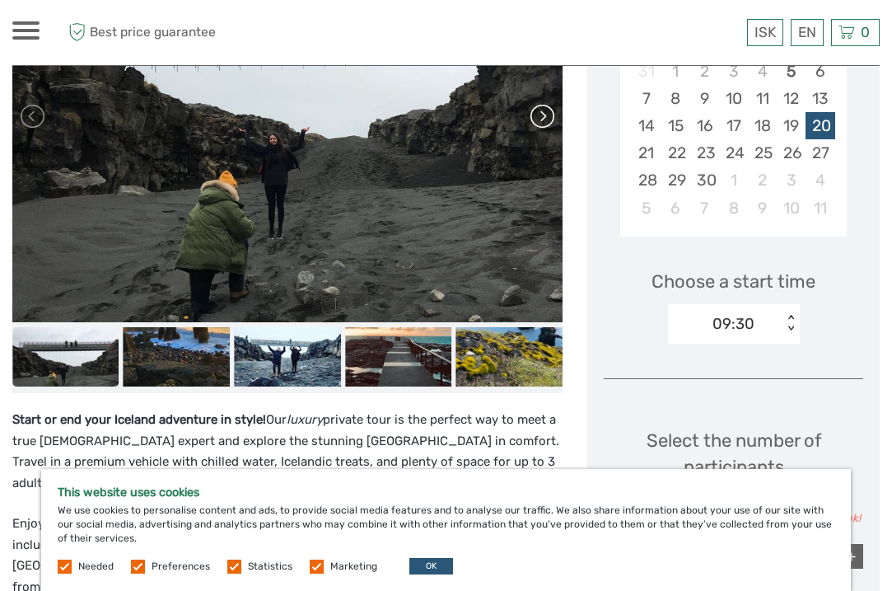
click at [537, 115] on link at bounding box center [541, 116] width 26 height 26
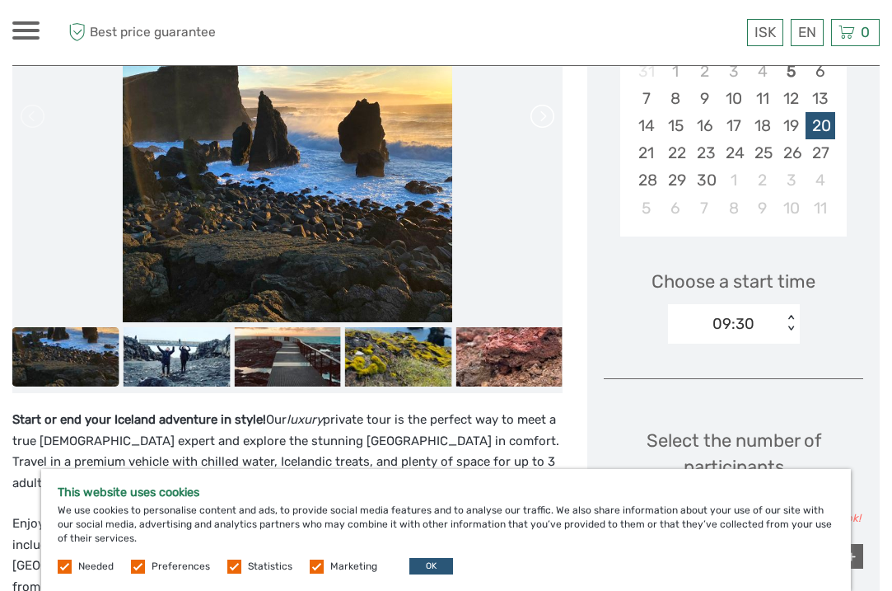
click at [537, 115] on link at bounding box center [541, 116] width 26 height 26
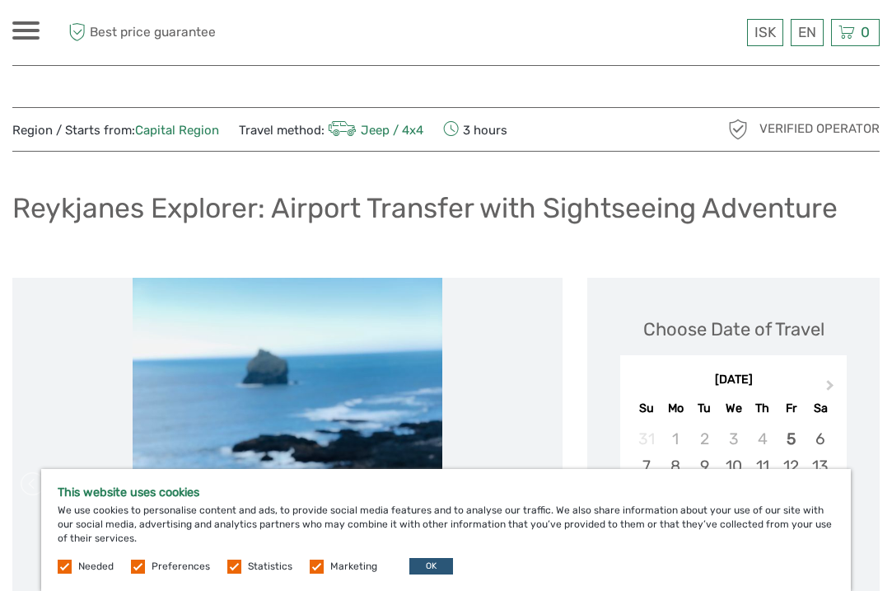
scroll to position [0, 0]
click at [812, 35] on div "EN English Español Deutsch" at bounding box center [807, 32] width 33 height 27
click at [796, 64] on link "English" at bounding box center [787, 66] width 69 height 30
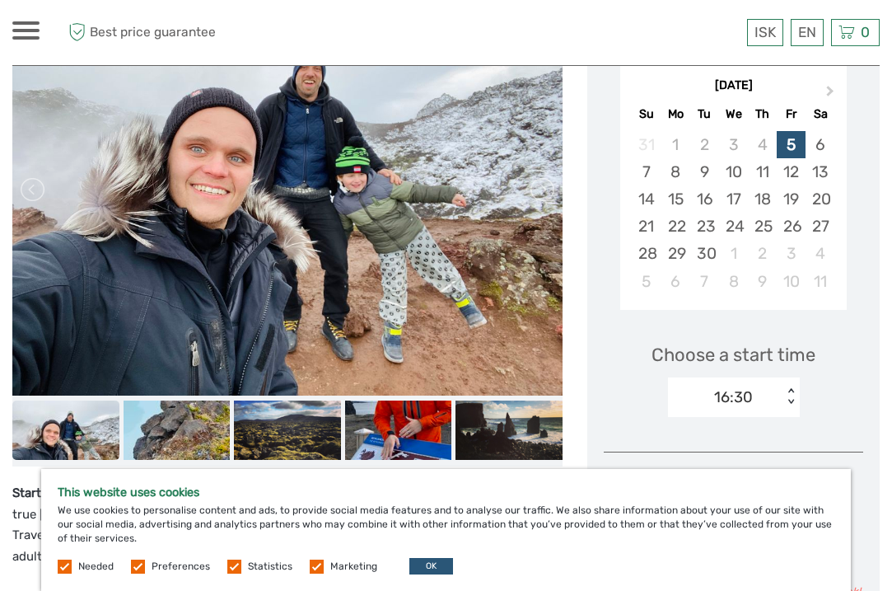
scroll to position [293, 0]
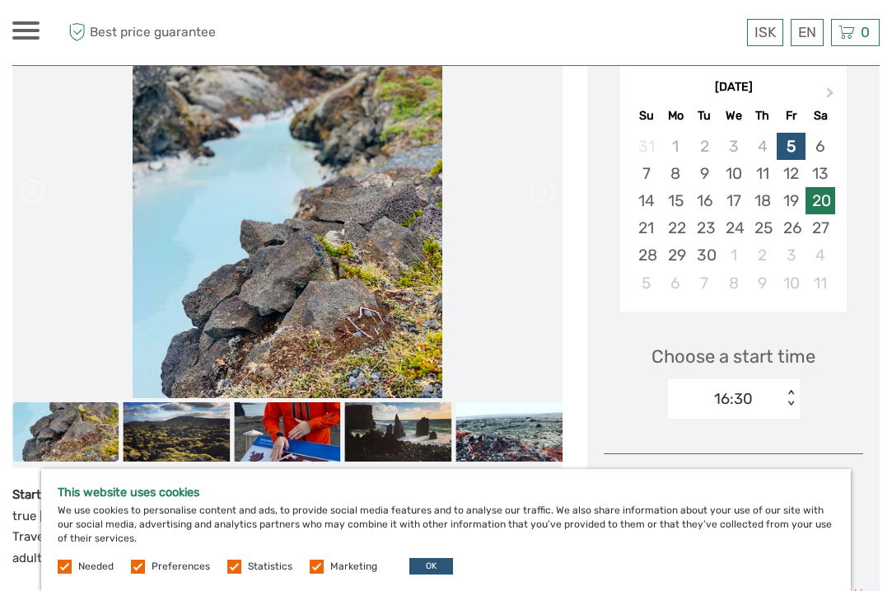
click at [823, 207] on div "20" at bounding box center [820, 200] width 29 height 27
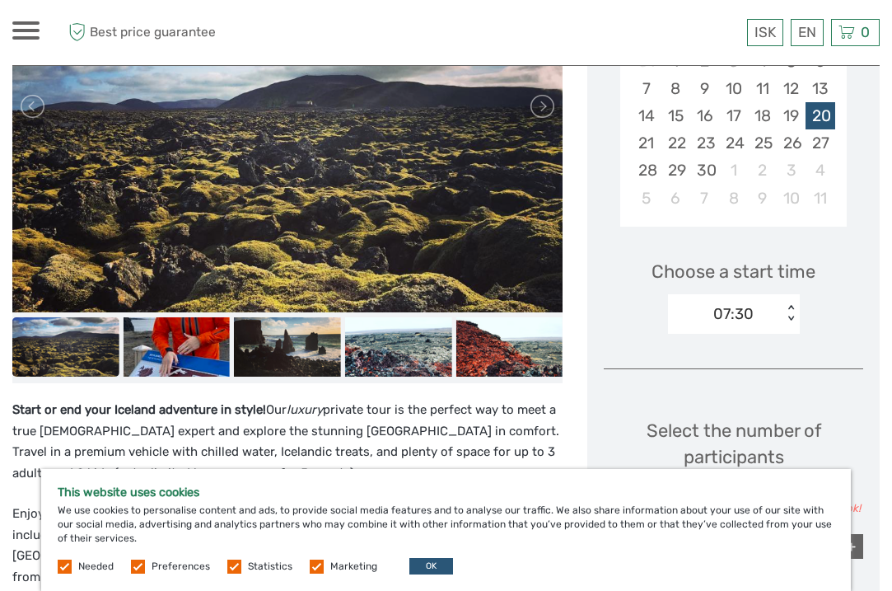
scroll to position [377, 0]
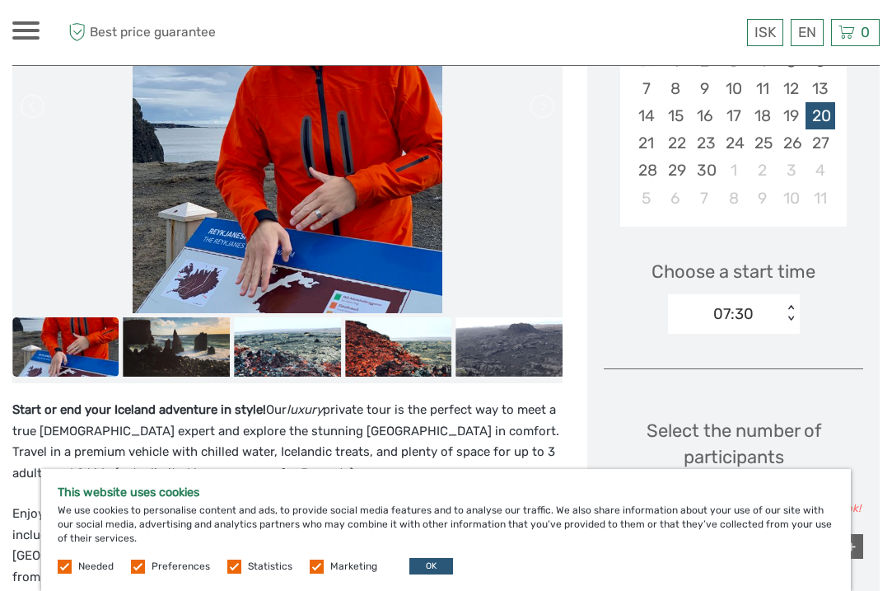
click at [790, 305] on div "< >" at bounding box center [791, 313] width 14 height 17
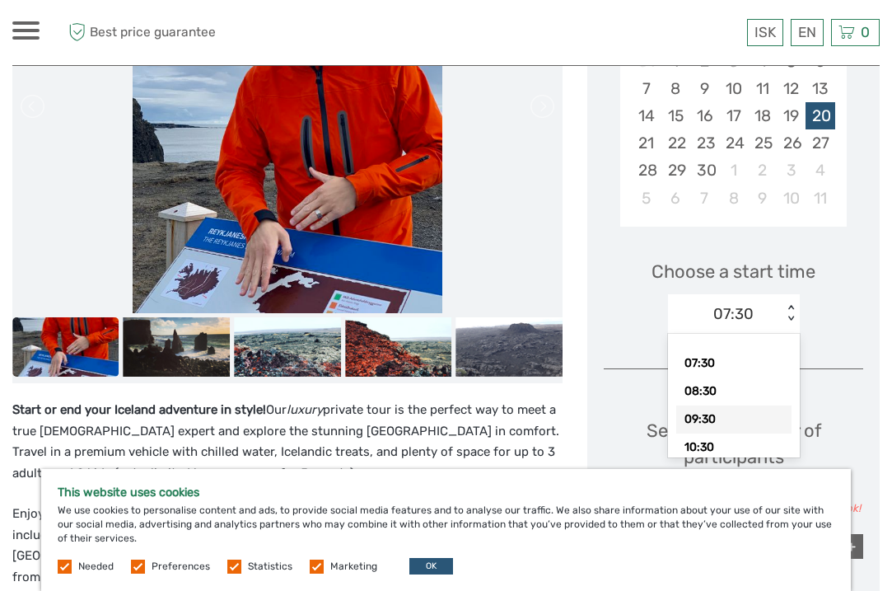
scroll to position [10, 0]
click at [766, 406] on div "09:30" at bounding box center [734, 410] width 115 height 28
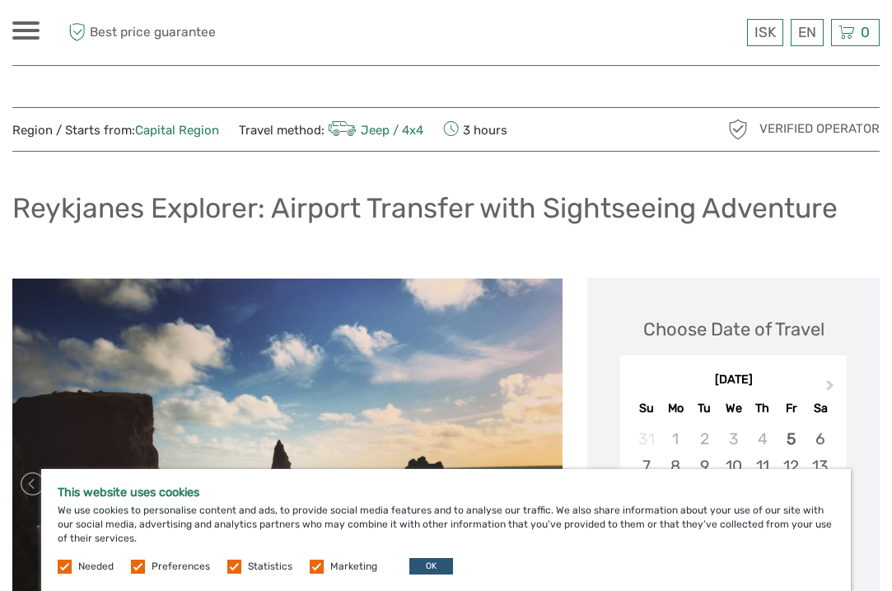
scroll to position [0, 0]
